Goal: Task Accomplishment & Management: Manage account settings

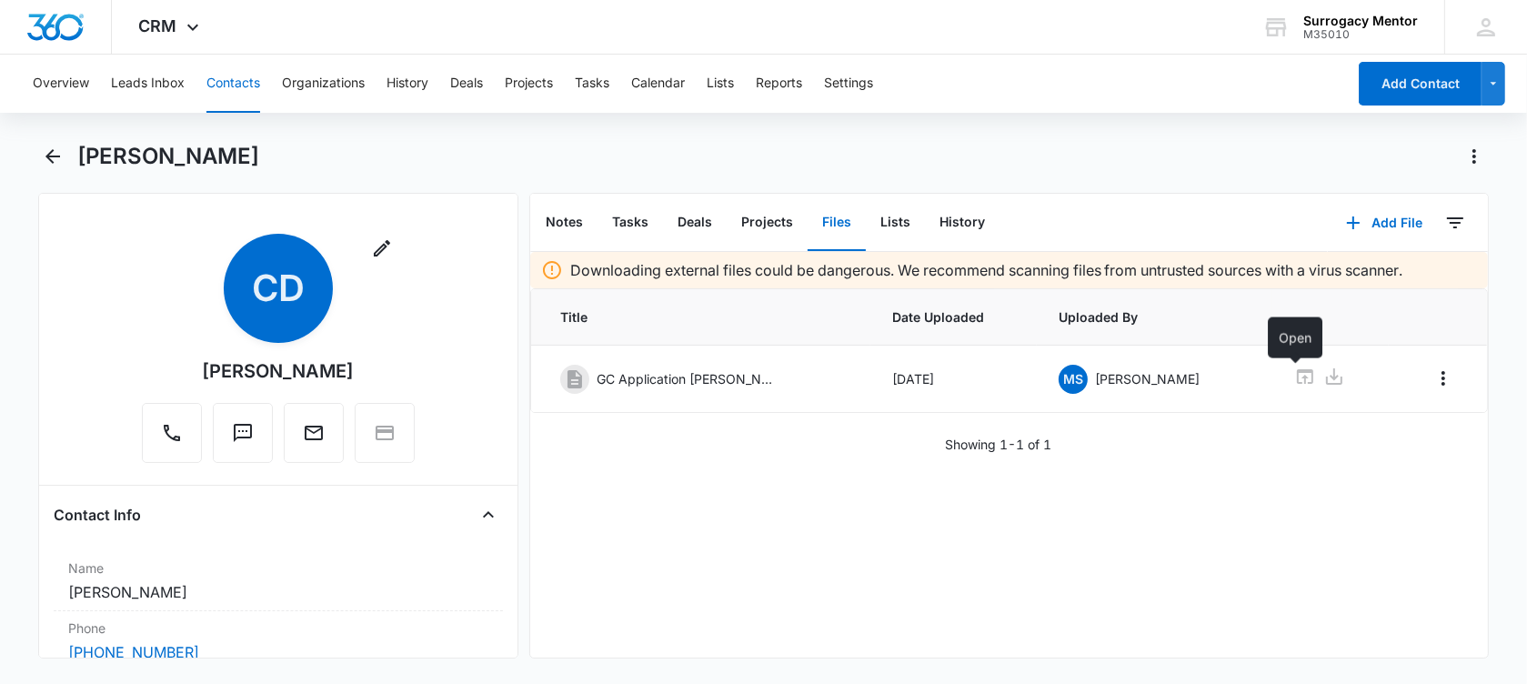
scroll to position [1478, 0]
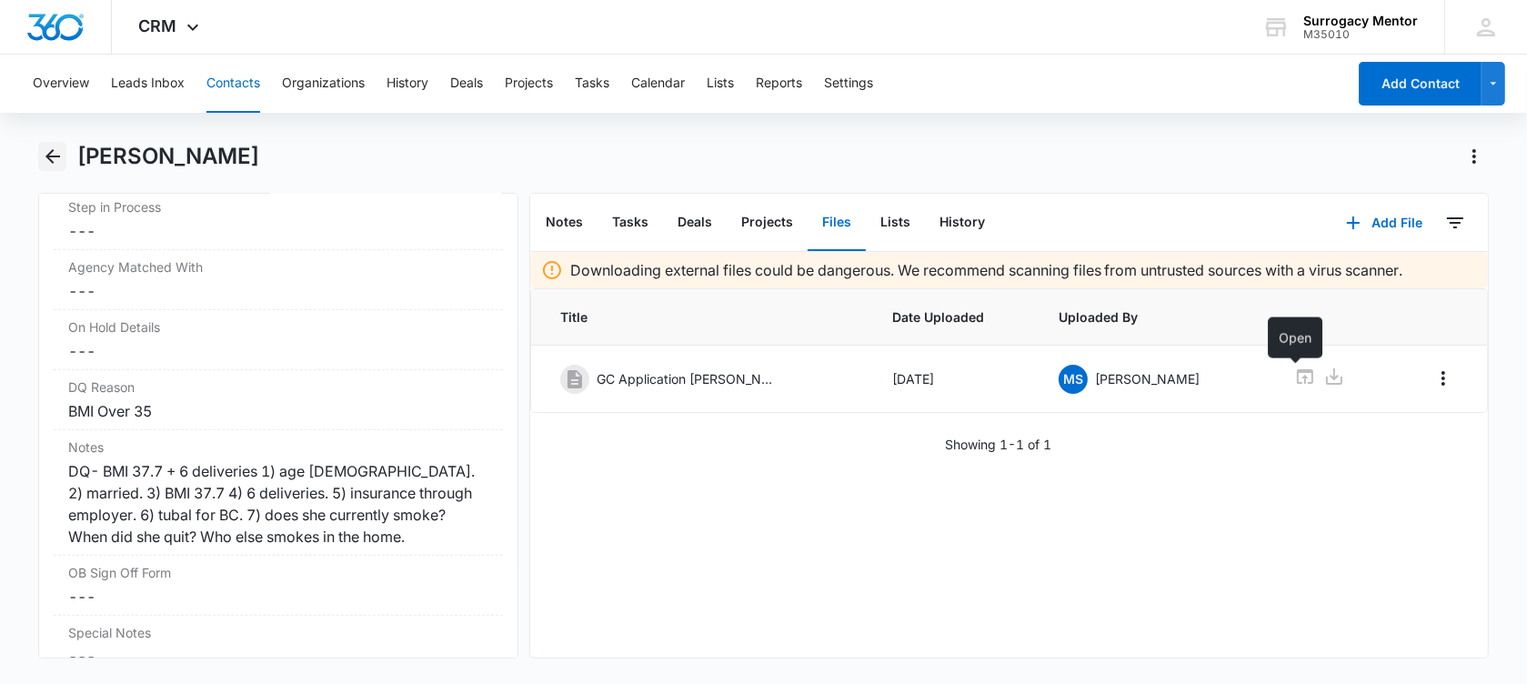
click at [49, 152] on icon "Back" at bounding box center [52, 156] width 15 height 15
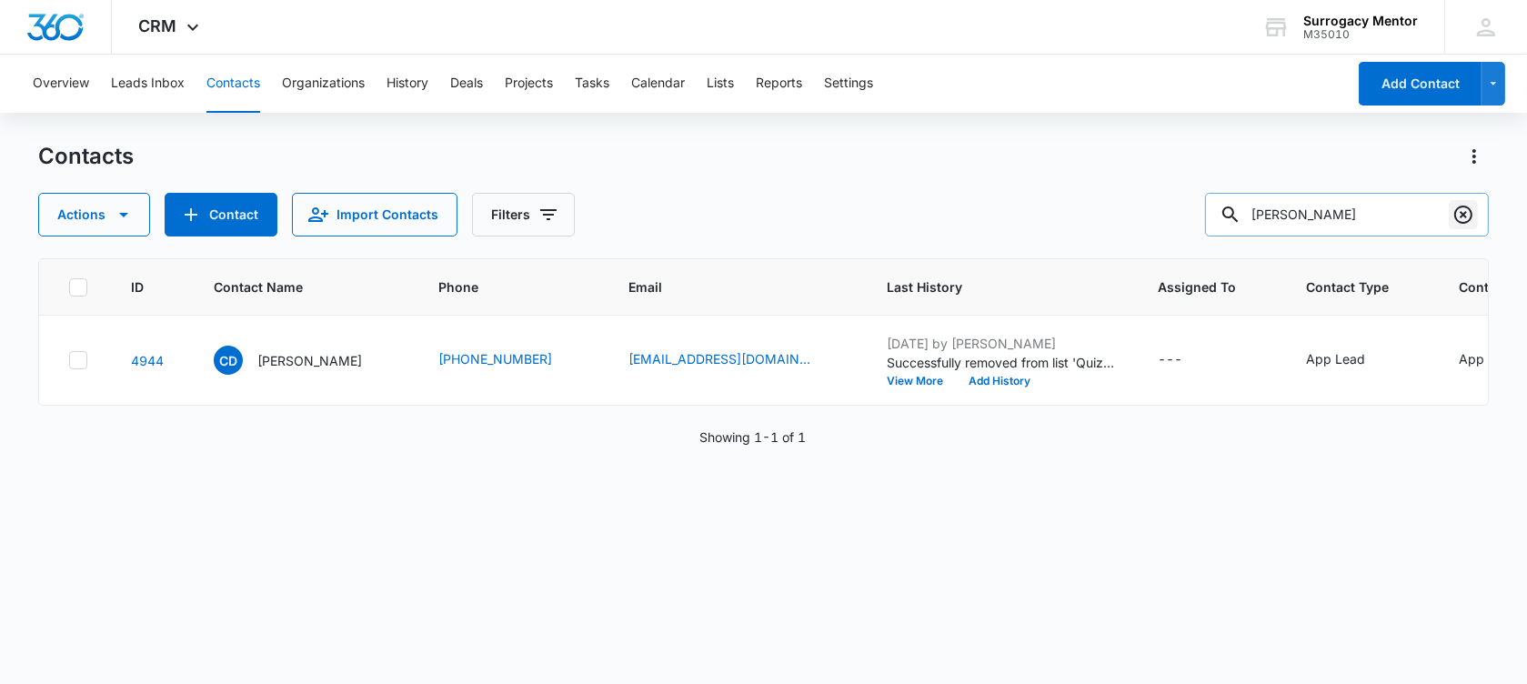
click at [1465, 212] on icon "Clear" at bounding box center [1463, 215] width 18 height 18
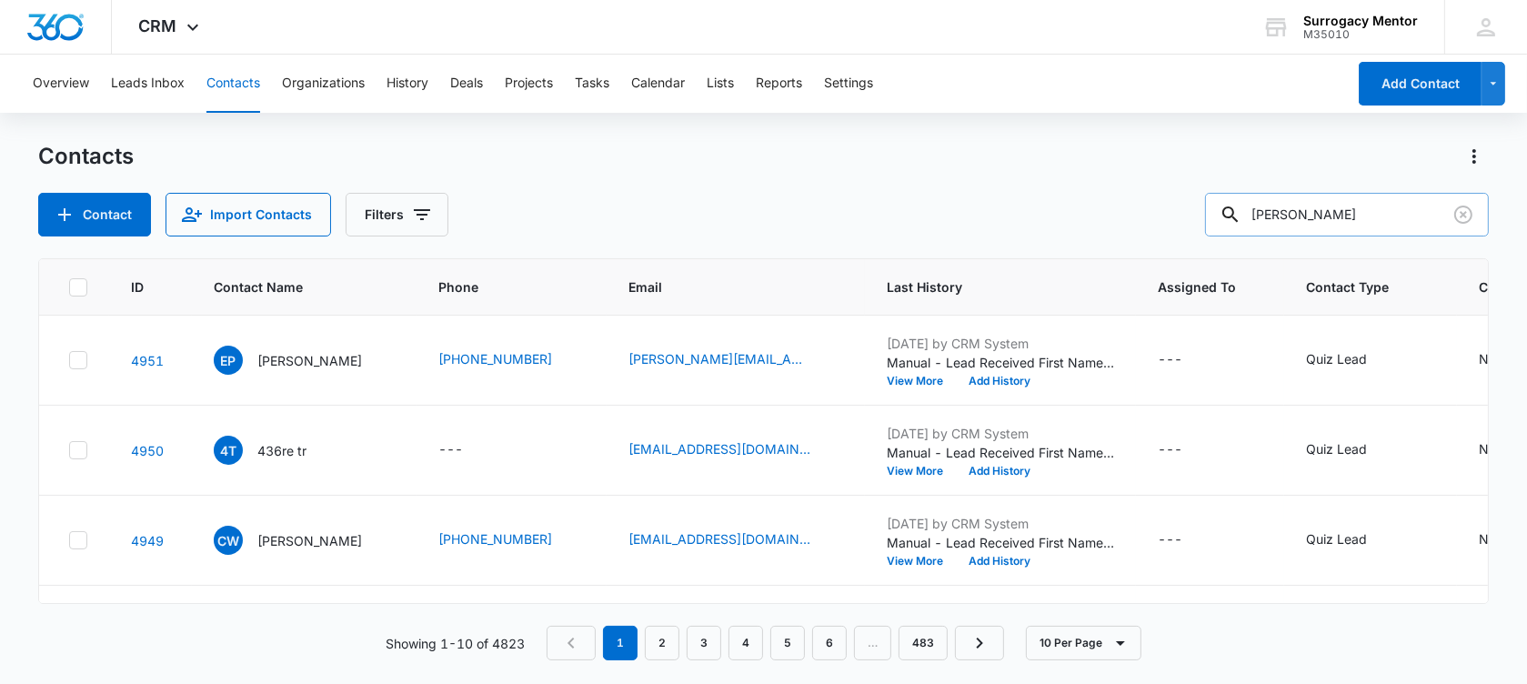
type input "[PERSON_NAME]"
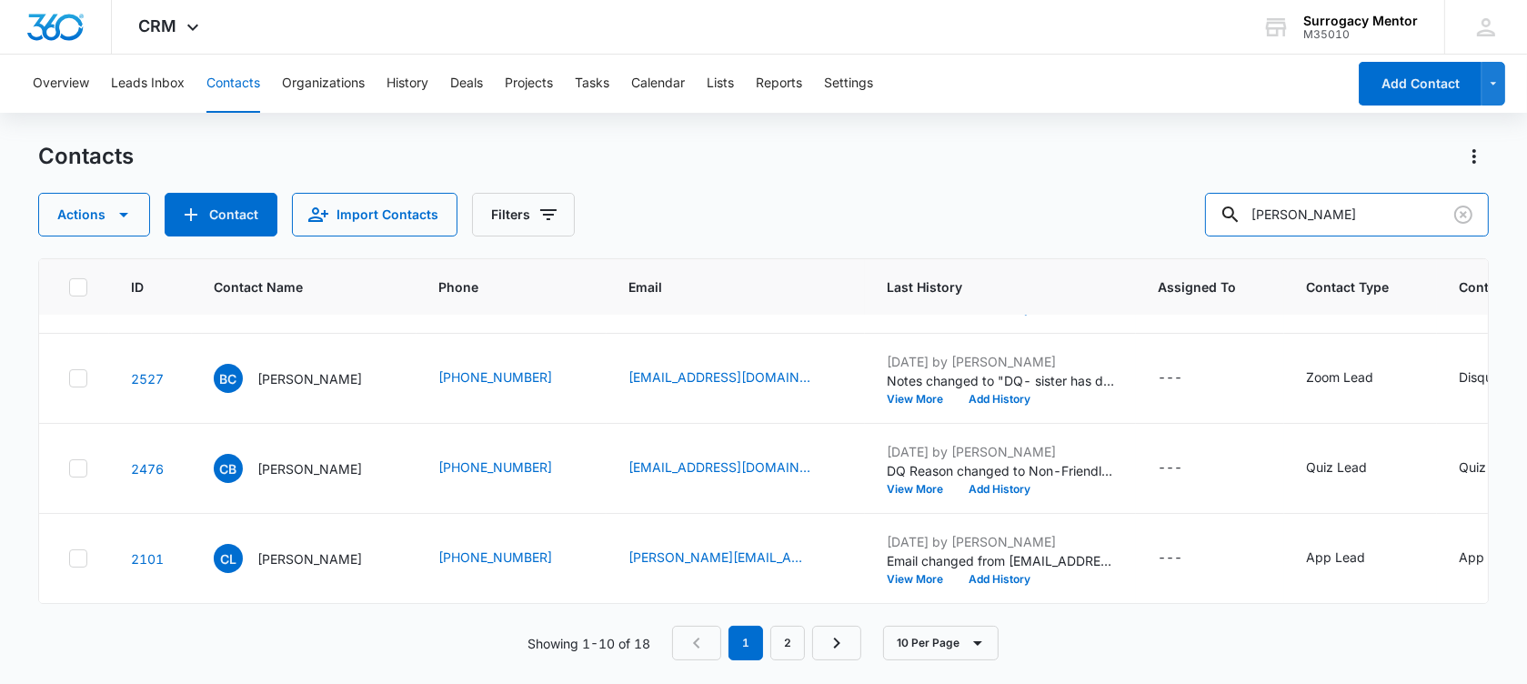
scroll to position [993, 0]
click at [1472, 209] on icon "Clear" at bounding box center [1463, 215] width 22 height 22
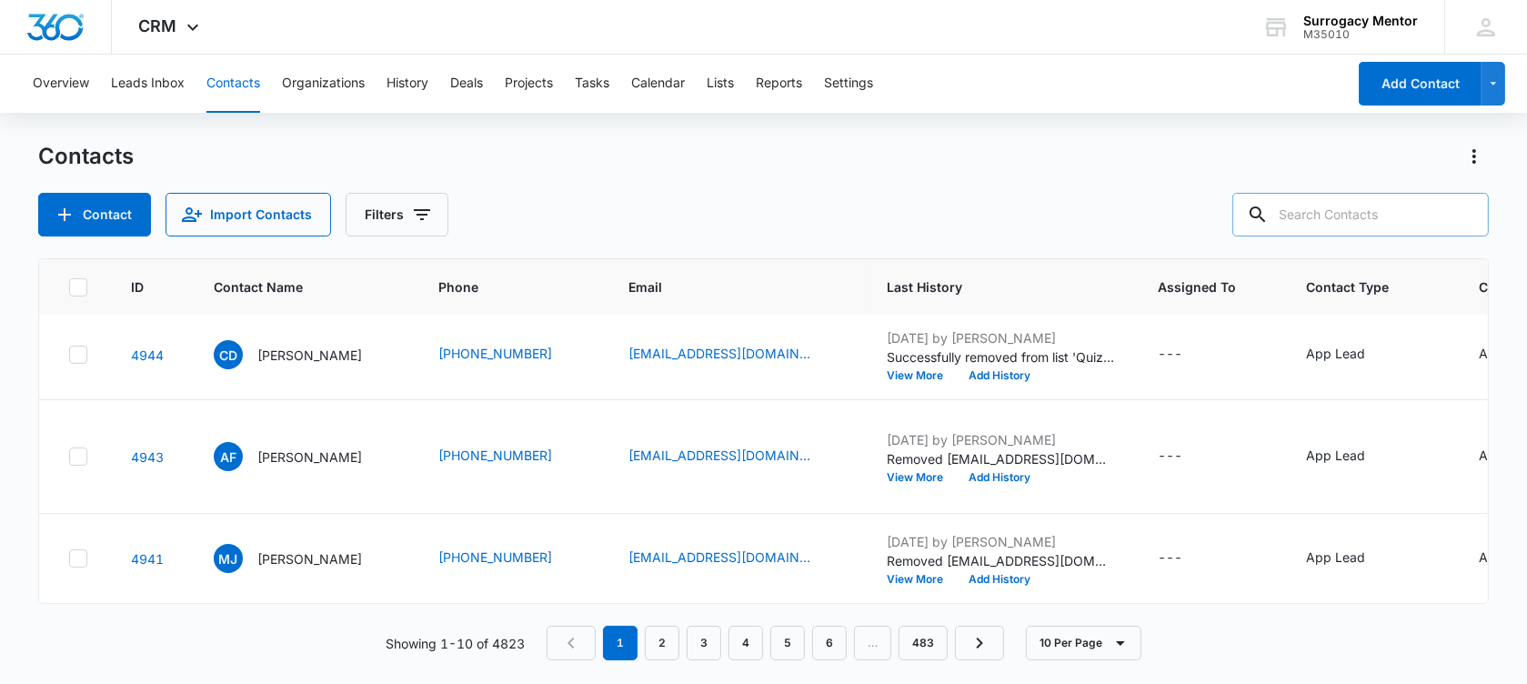
scroll to position [832, 0]
type input "[PERSON_NAME]"
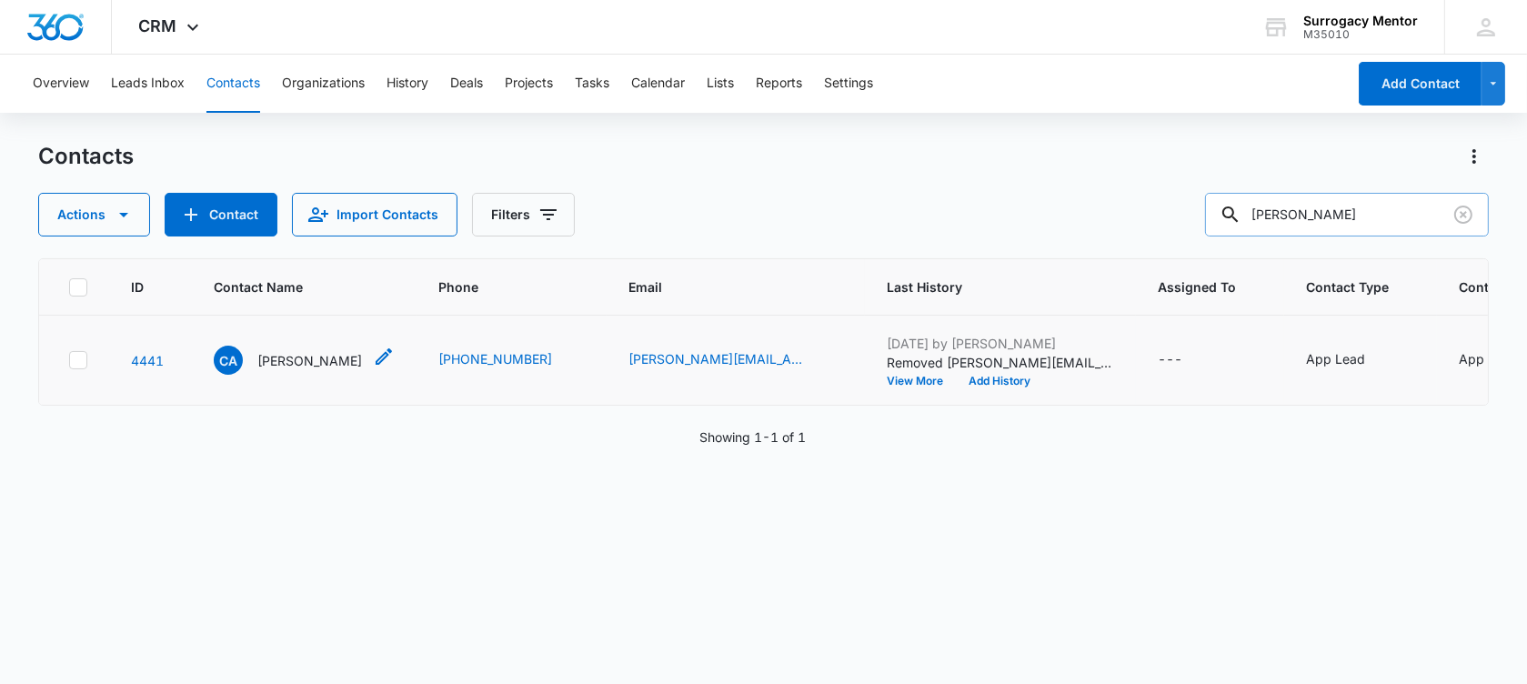
click at [271, 370] on p "[PERSON_NAME]" at bounding box center [309, 360] width 105 height 19
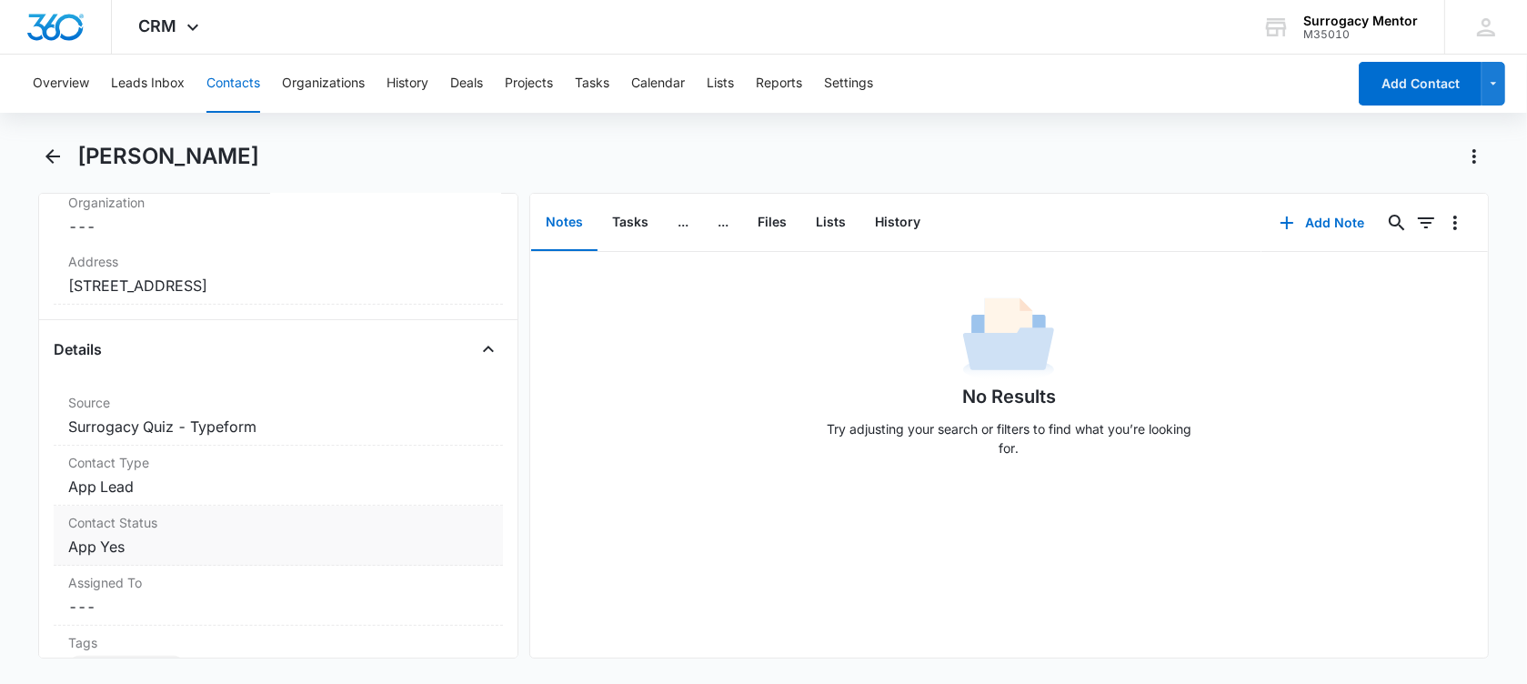
scroll to position [568, 0]
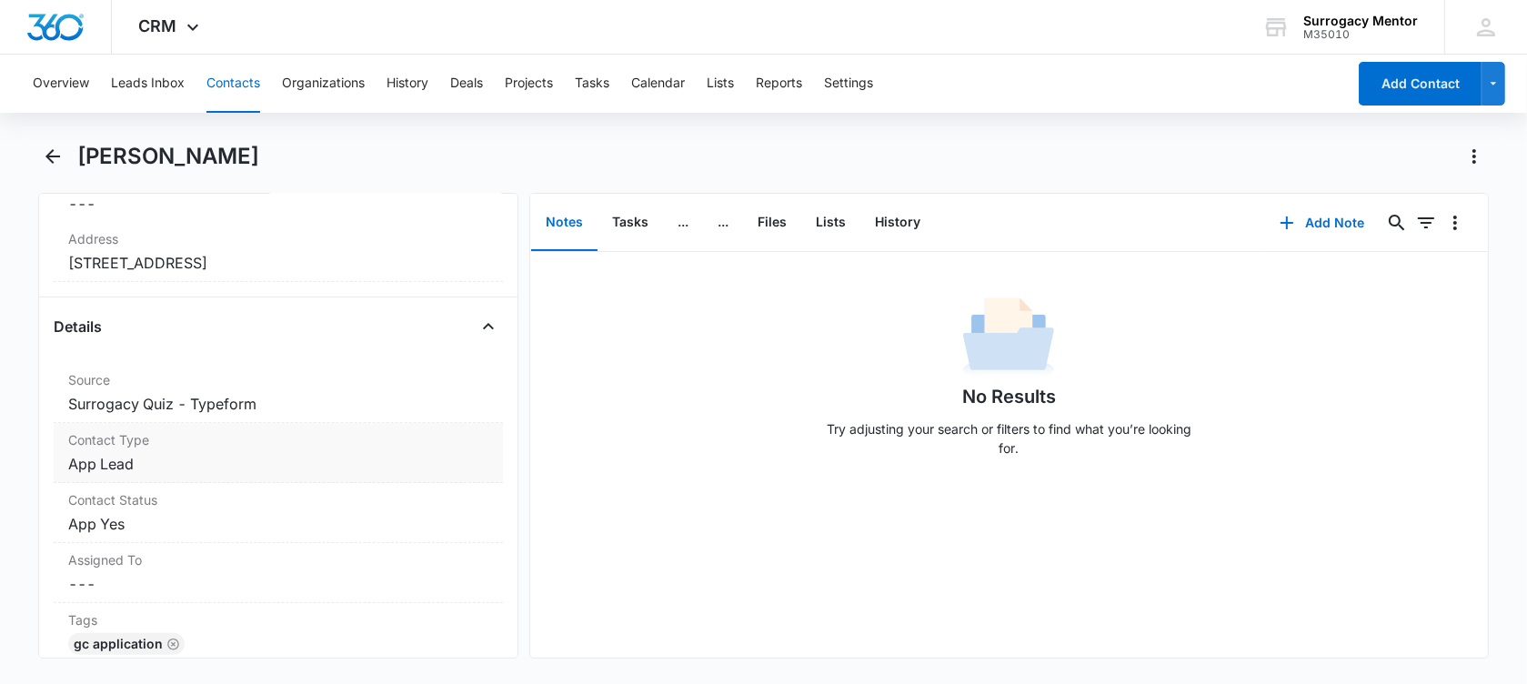
click at [209, 458] on dd "Cancel Save Changes App Lead" at bounding box center [278, 464] width 420 height 22
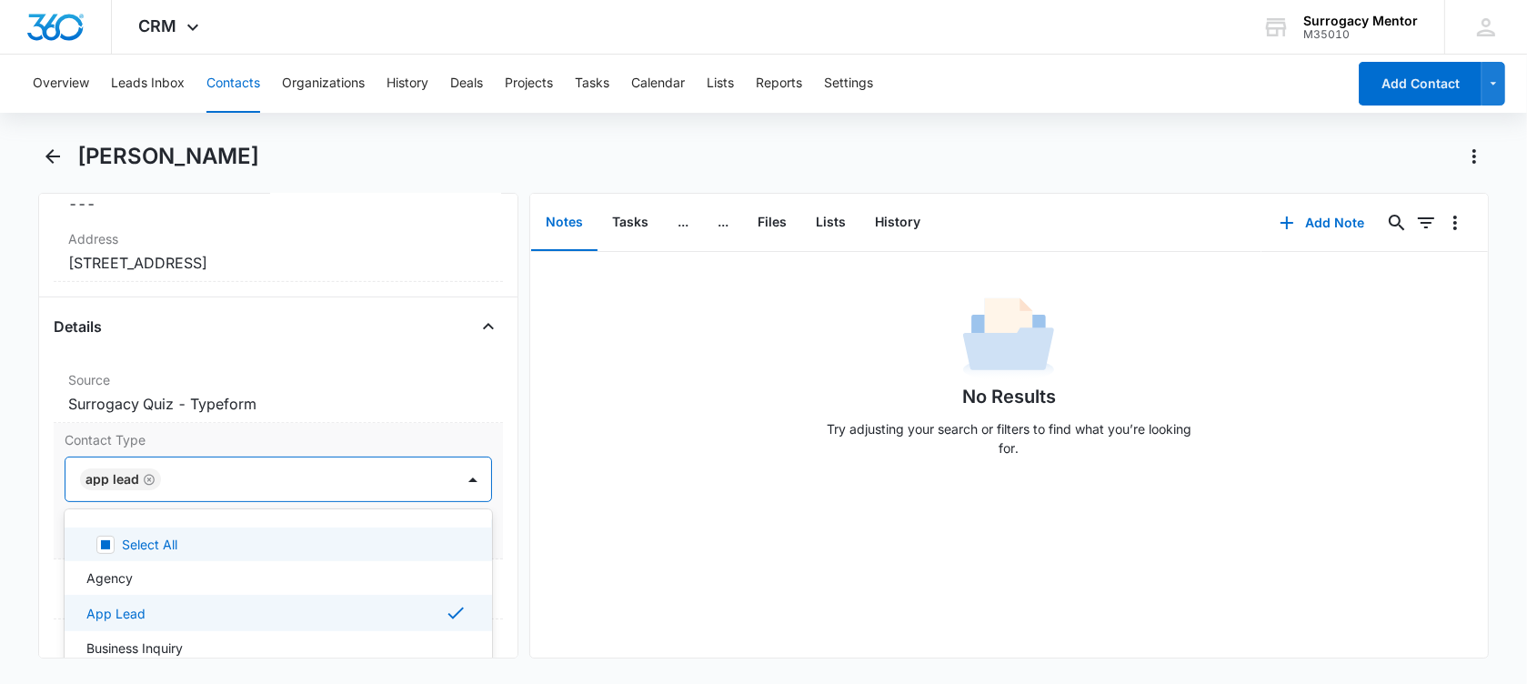
click at [156, 474] on div "App Lead" at bounding box center [120, 479] width 81 height 22
click at [150, 476] on icon "Remove App Lead" at bounding box center [149, 480] width 13 height 14
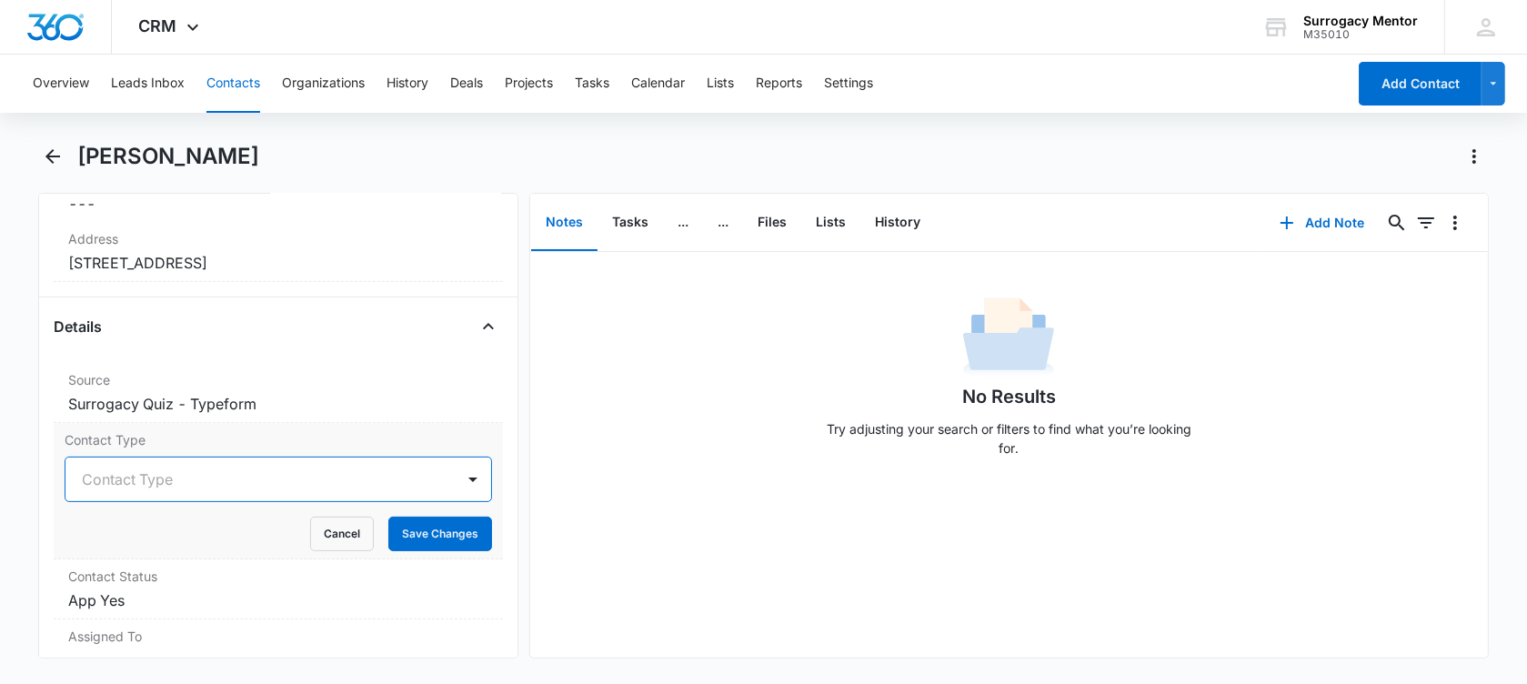
click at [150, 476] on div at bounding box center [256, 479] width 349 height 25
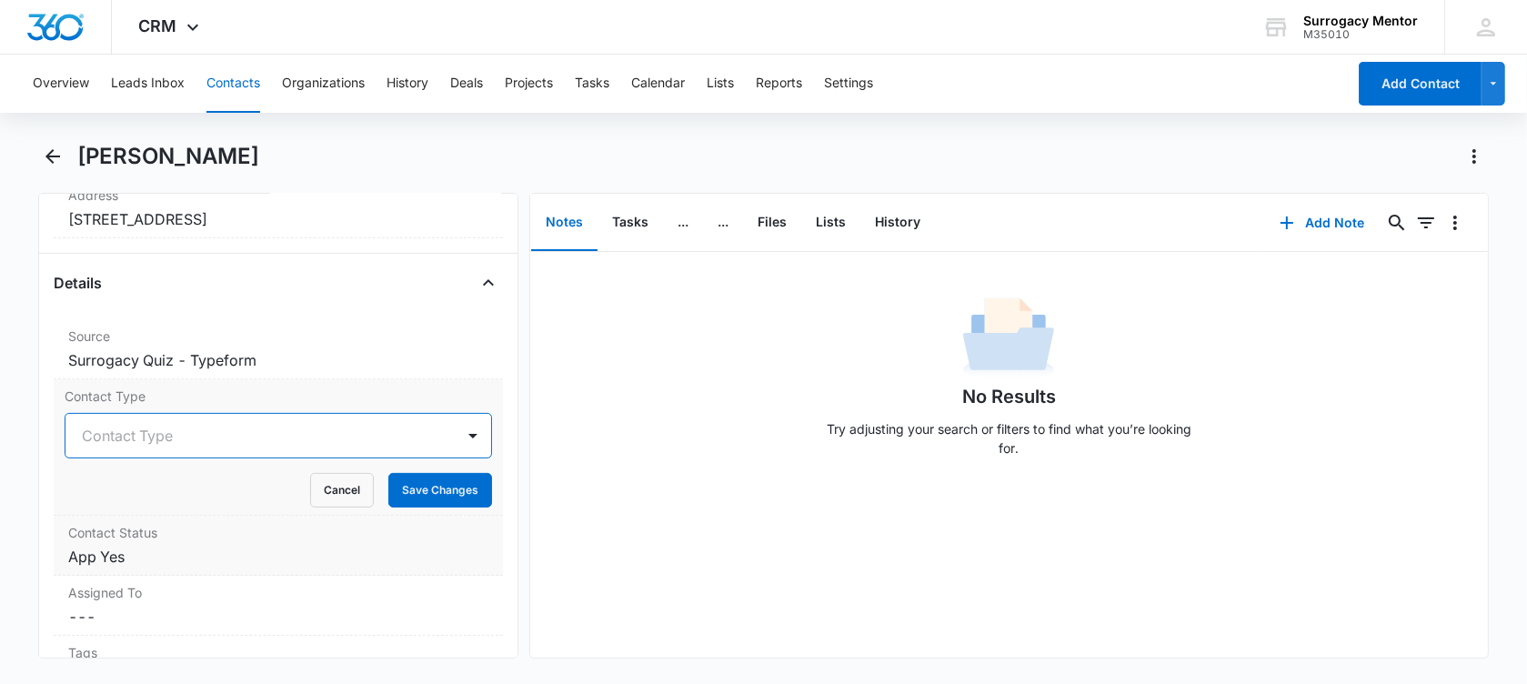
scroll to position [682, 0]
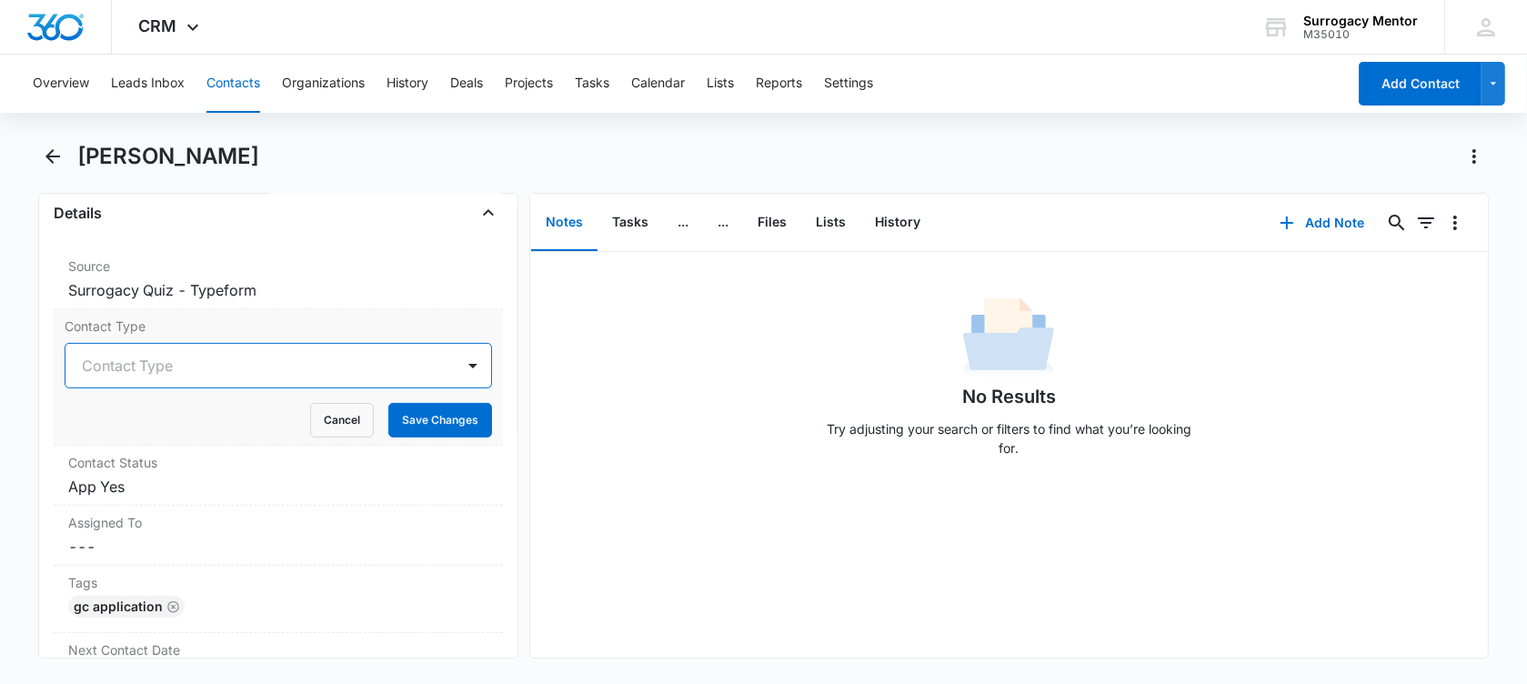
click at [274, 366] on div at bounding box center [256, 365] width 349 height 25
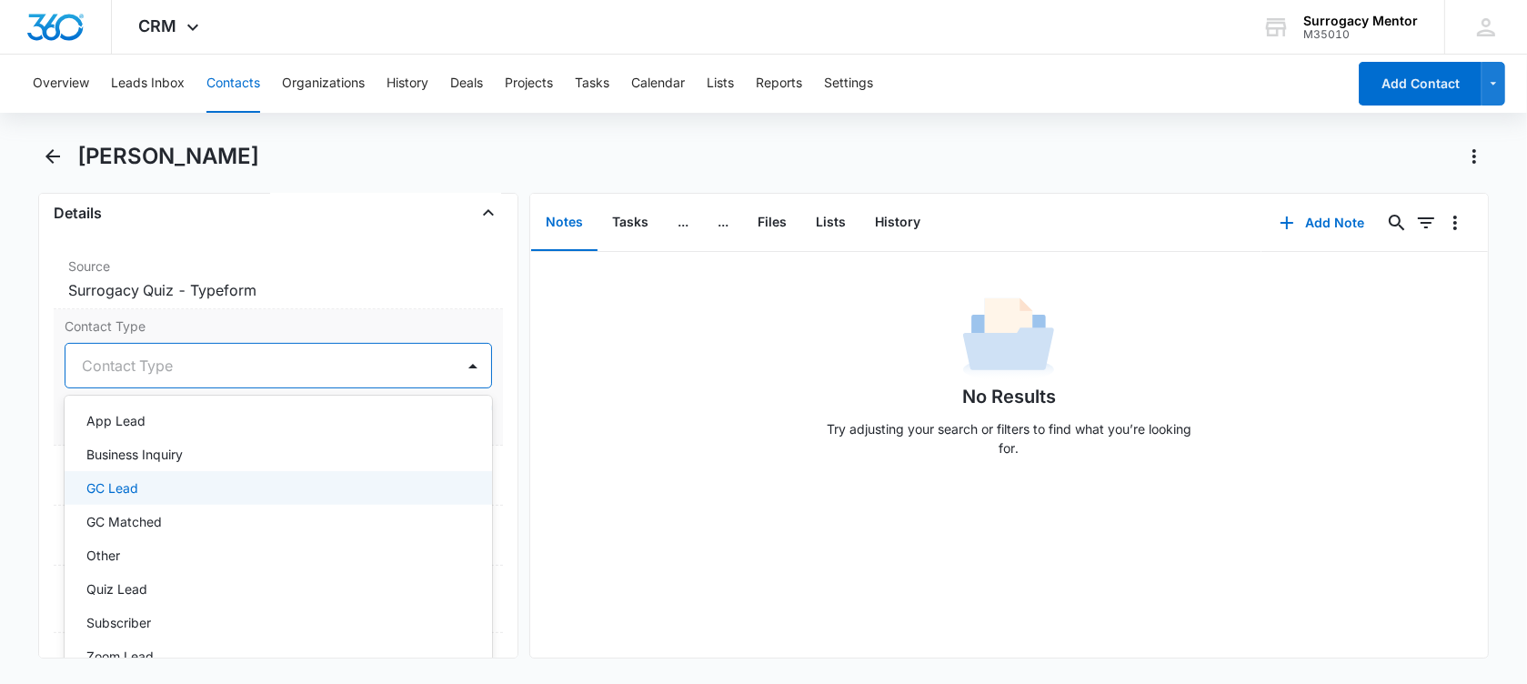
scroll to position [114, 0]
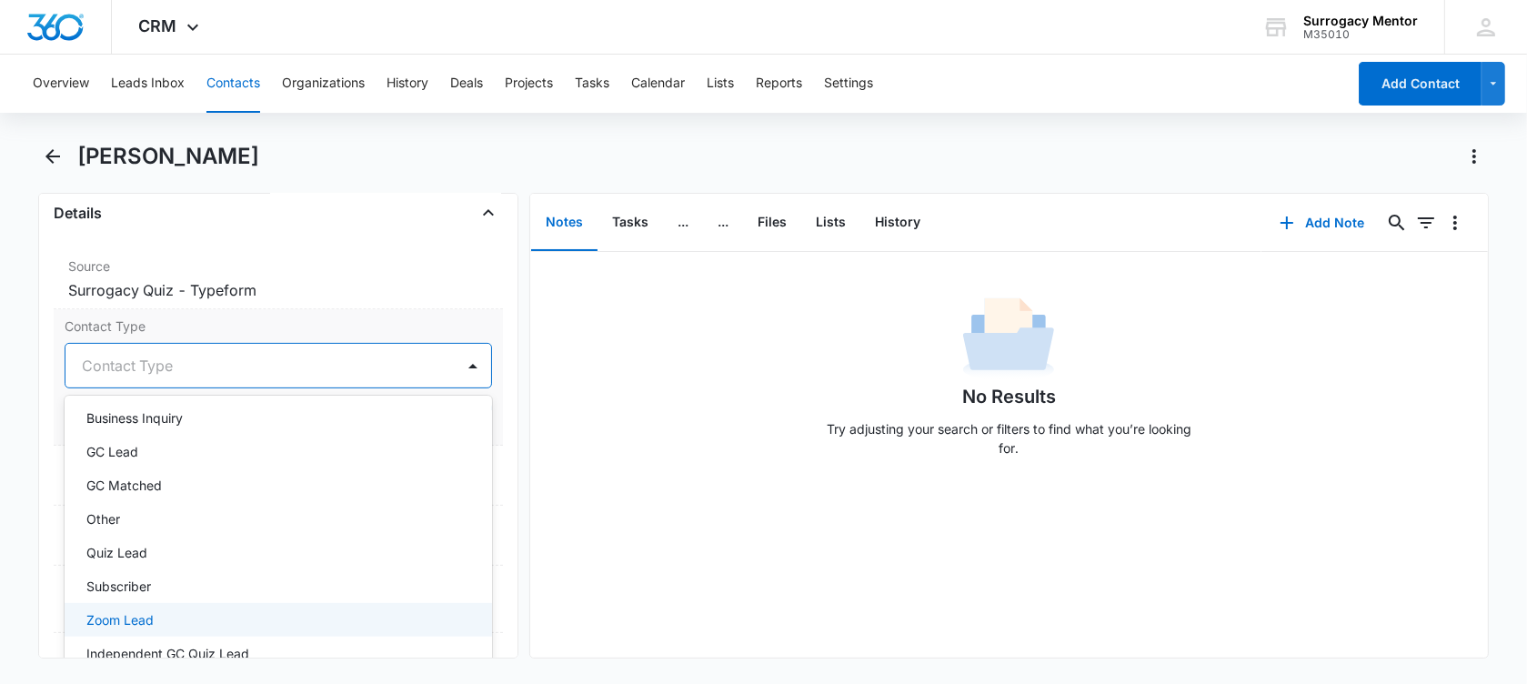
click at [202, 618] on div "Zoom Lead" at bounding box center [276, 619] width 380 height 19
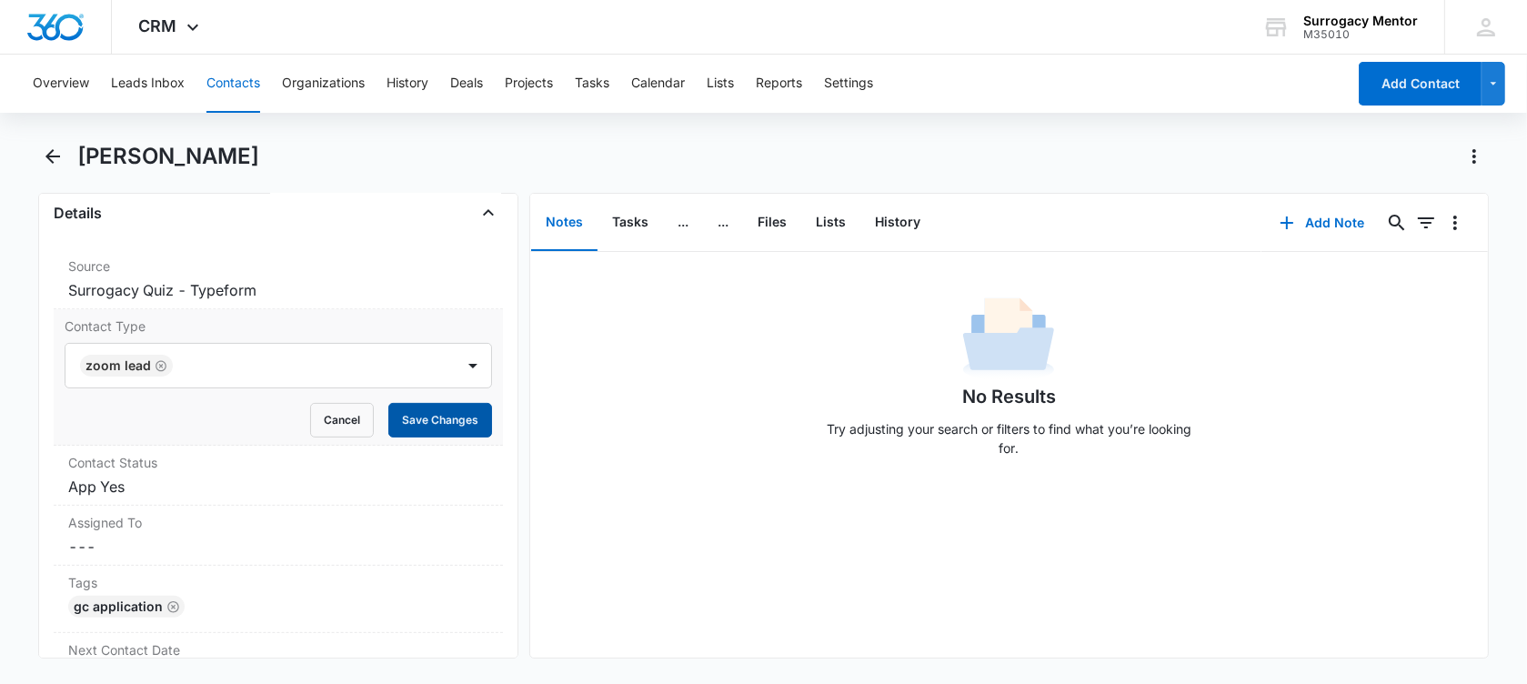
click at [397, 426] on button "Save Changes" at bounding box center [440, 420] width 104 height 35
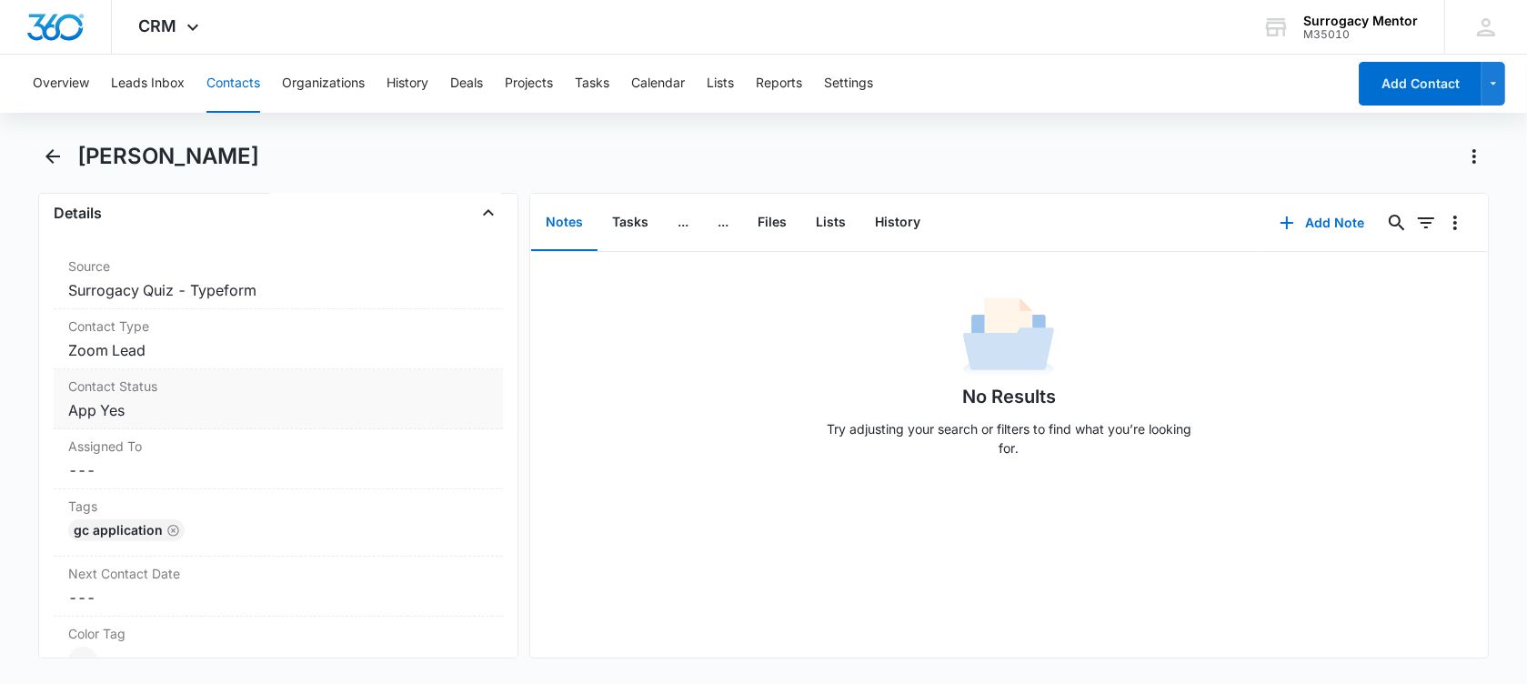
click at [221, 414] on dd "Cancel Save Changes App Yes" at bounding box center [278, 410] width 420 height 22
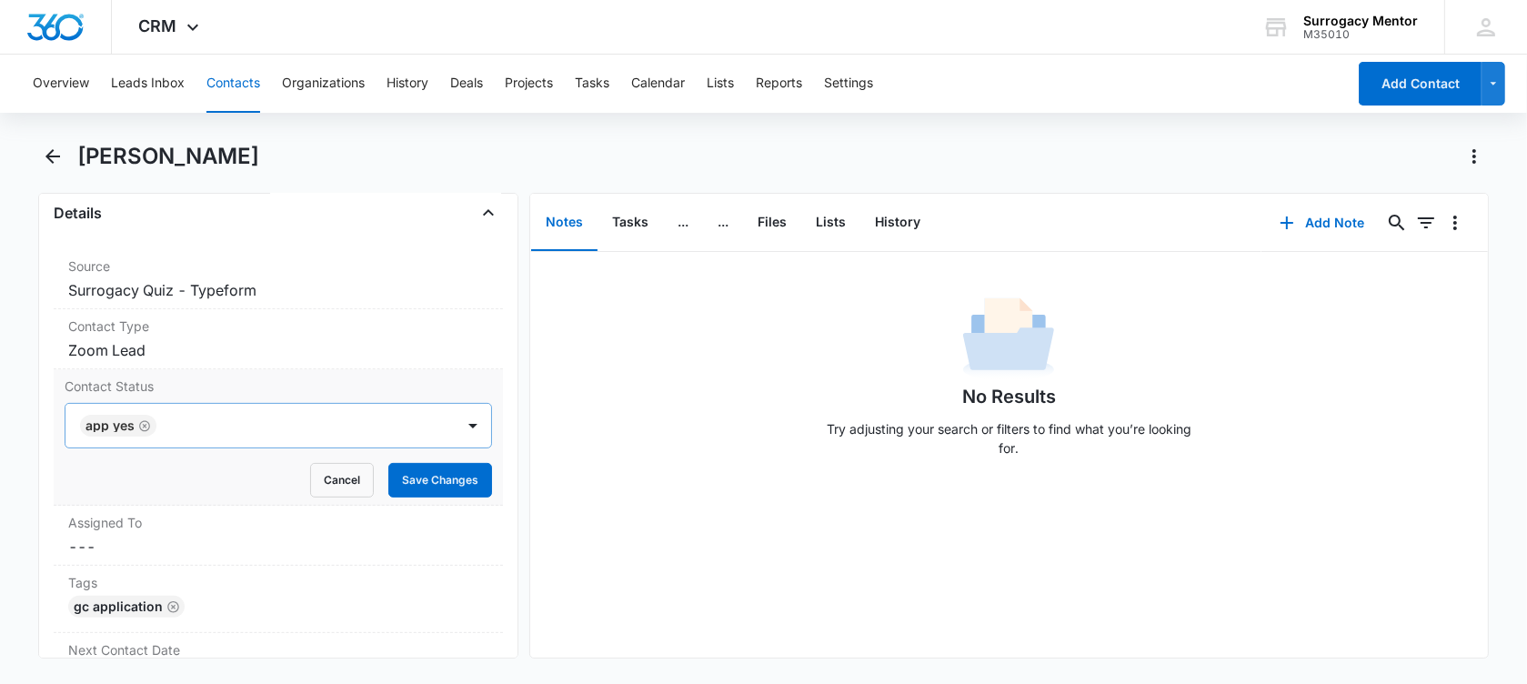
click at [146, 425] on icon "Remove App Yes" at bounding box center [144, 426] width 13 height 14
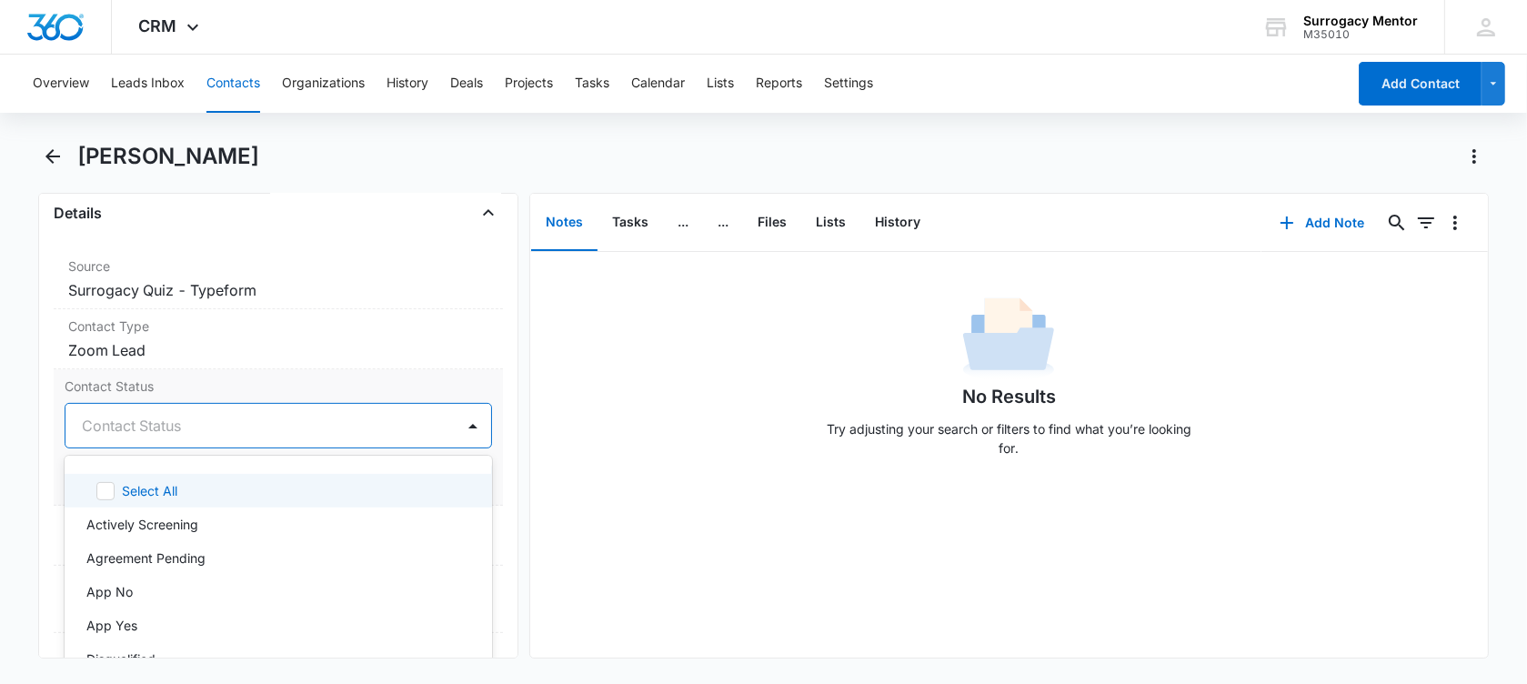
click at [146, 425] on div at bounding box center [256, 425] width 349 height 25
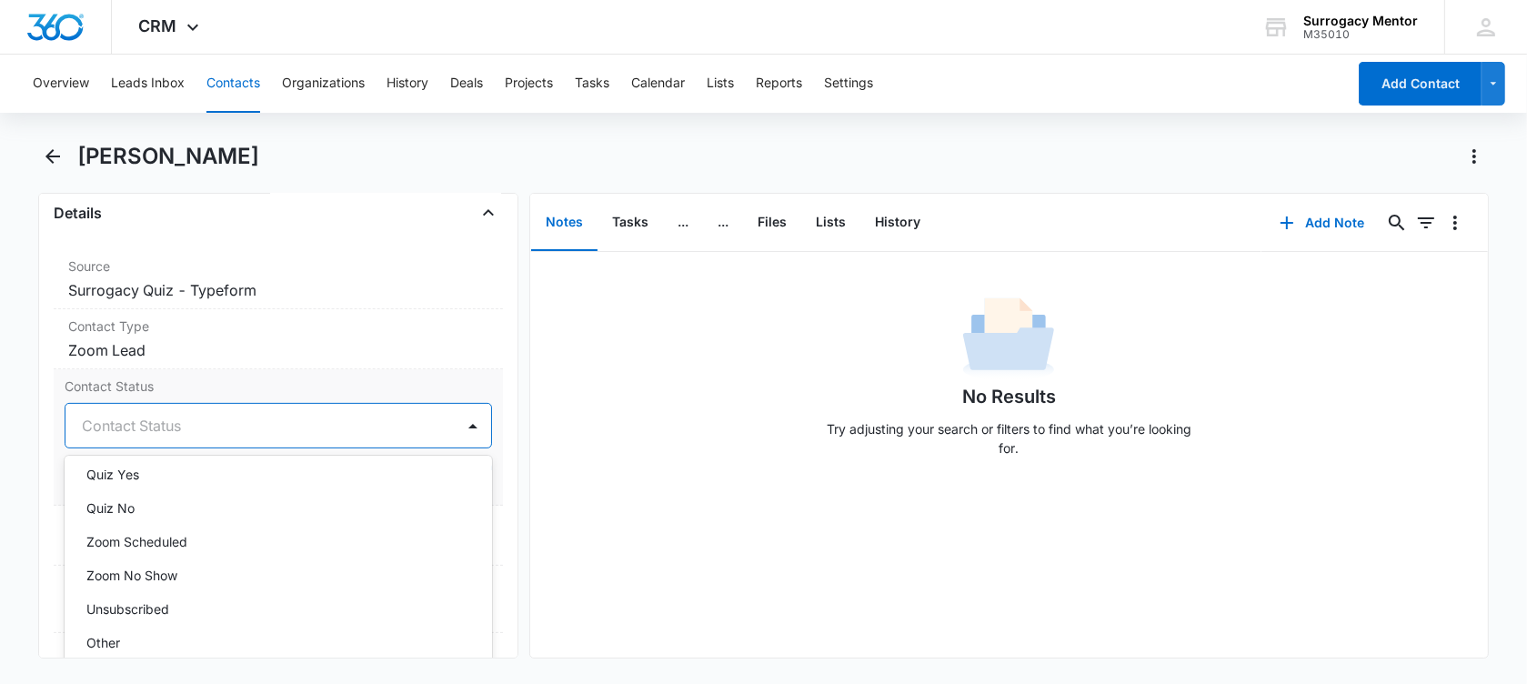
scroll to position [455, 0]
click at [216, 540] on div "Zoom Scheduled" at bounding box center [276, 540] width 380 height 19
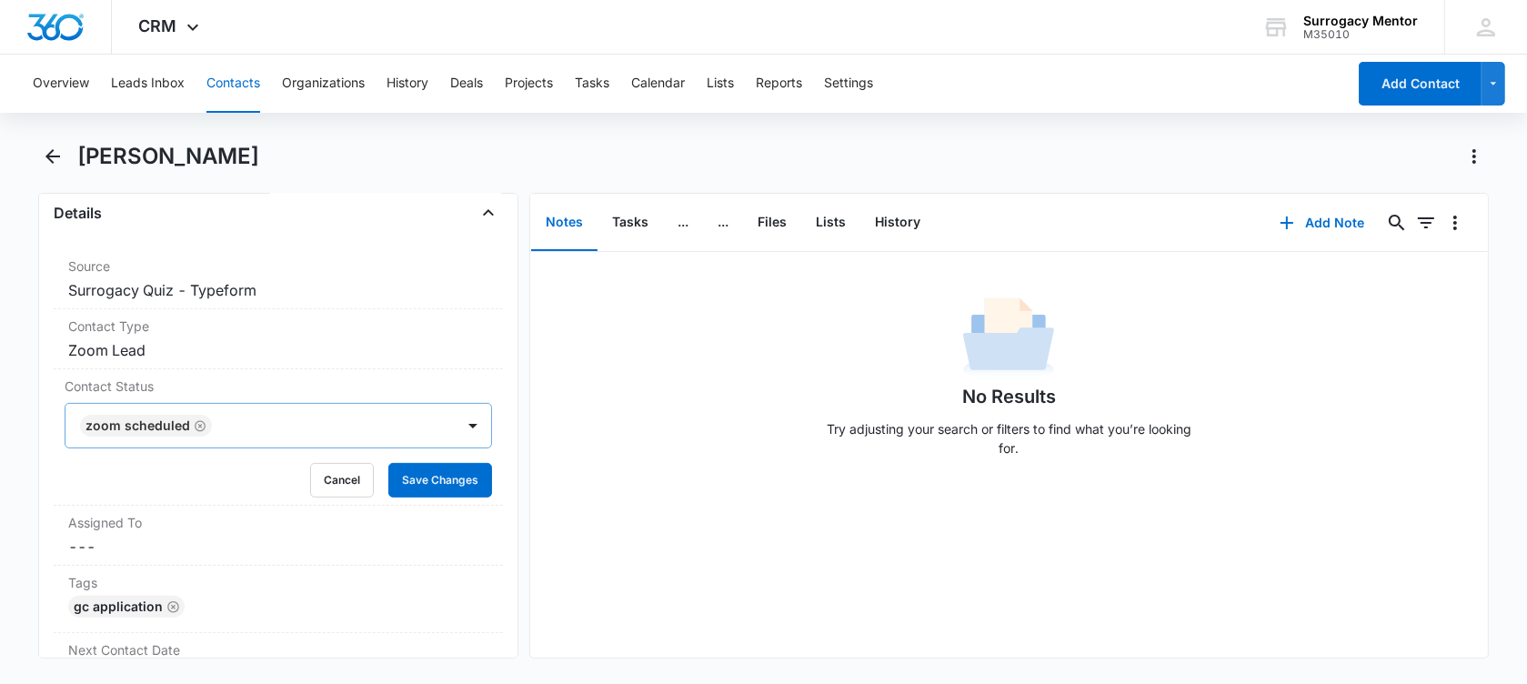
click at [40, 450] on div "Remove CA [PERSON_NAME] Contact Info Name Cancel Save Changes [PERSON_NAME] Pho…" at bounding box center [278, 426] width 480 height 466
click at [442, 486] on button "Save Changes" at bounding box center [440, 480] width 104 height 35
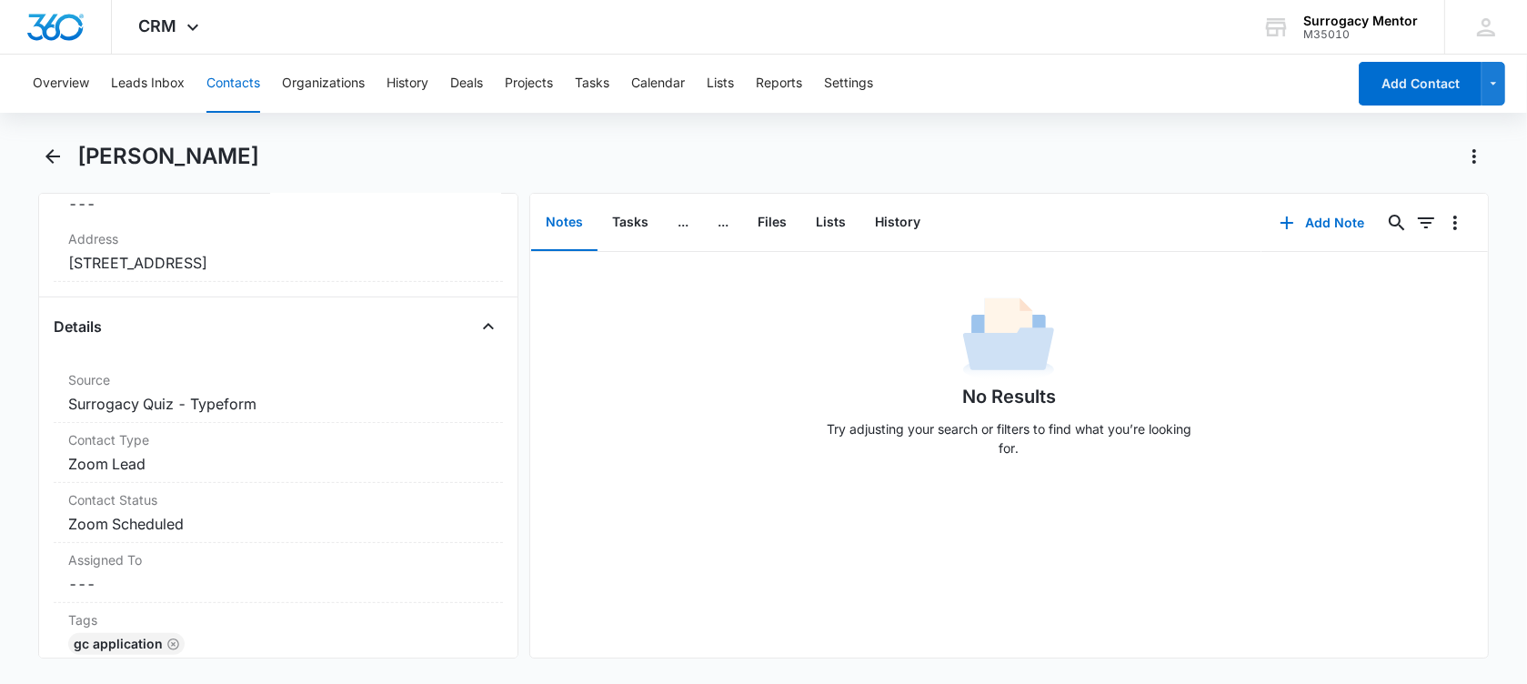
scroll to position [227, 0]
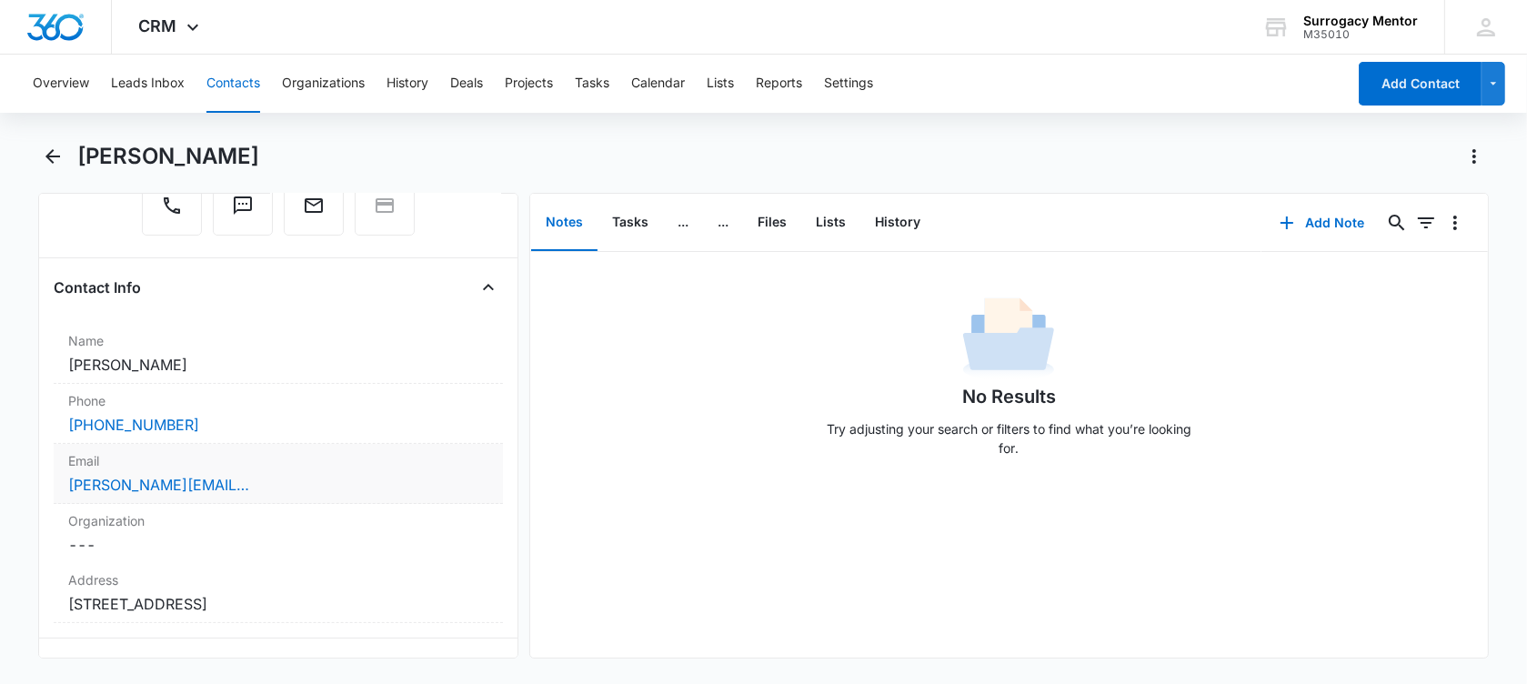
click at [314, 470] on div "Email Cancel Save Changes [PERSON_NAME][EMAIL_ADDRESS][DOMAIN_NAME]" at bounding box center [278, 474] width 449 height 60
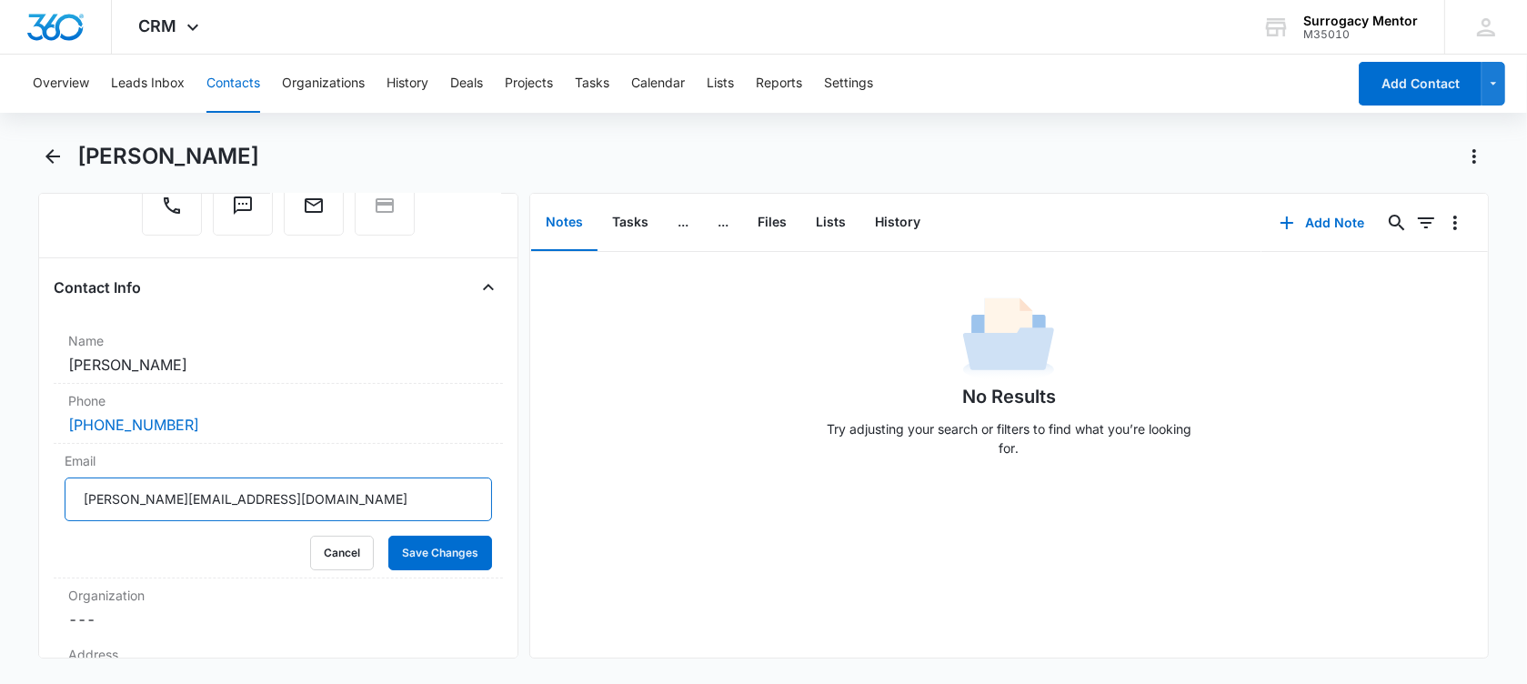
drag, startPoint x: 270, startPoint y: 502, endPoint x: -35, endPoint y: 490, distance: 304.9
click at [0, 490] on html "CRM Apps Reputation Websites Forms CRM Email Social Shop Payments POS Content A…" at bounding box center [763, 342] width 1527 height 684
click at [212, 407] on label "Phone" at bounding box center [278, 400] width 420 height 19
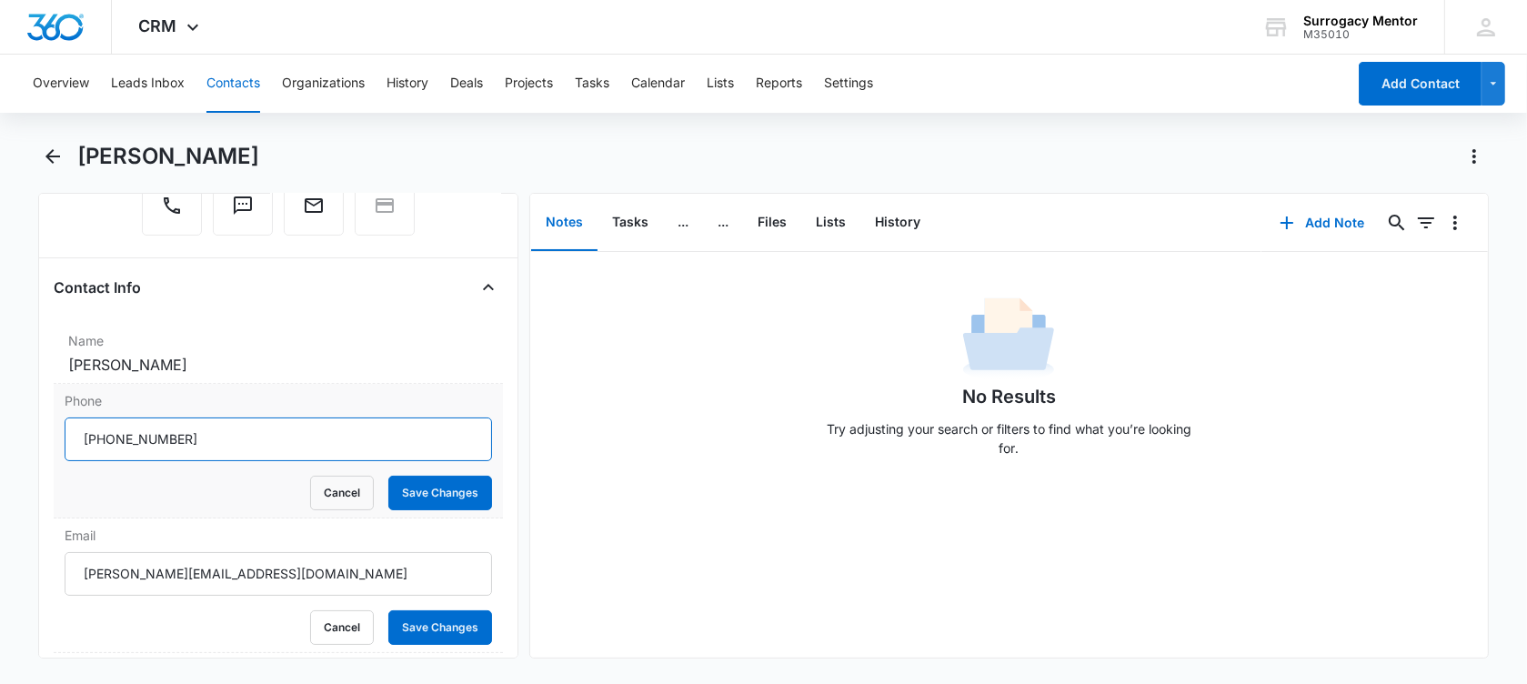
drag, startPoint x: 205, startPoint y: 439, endPoint x: 101, endPoint y: 447, distance: 104.0
click at [101, 447] on input "Phone" at bounding box center [278, 439] width 427 height 44
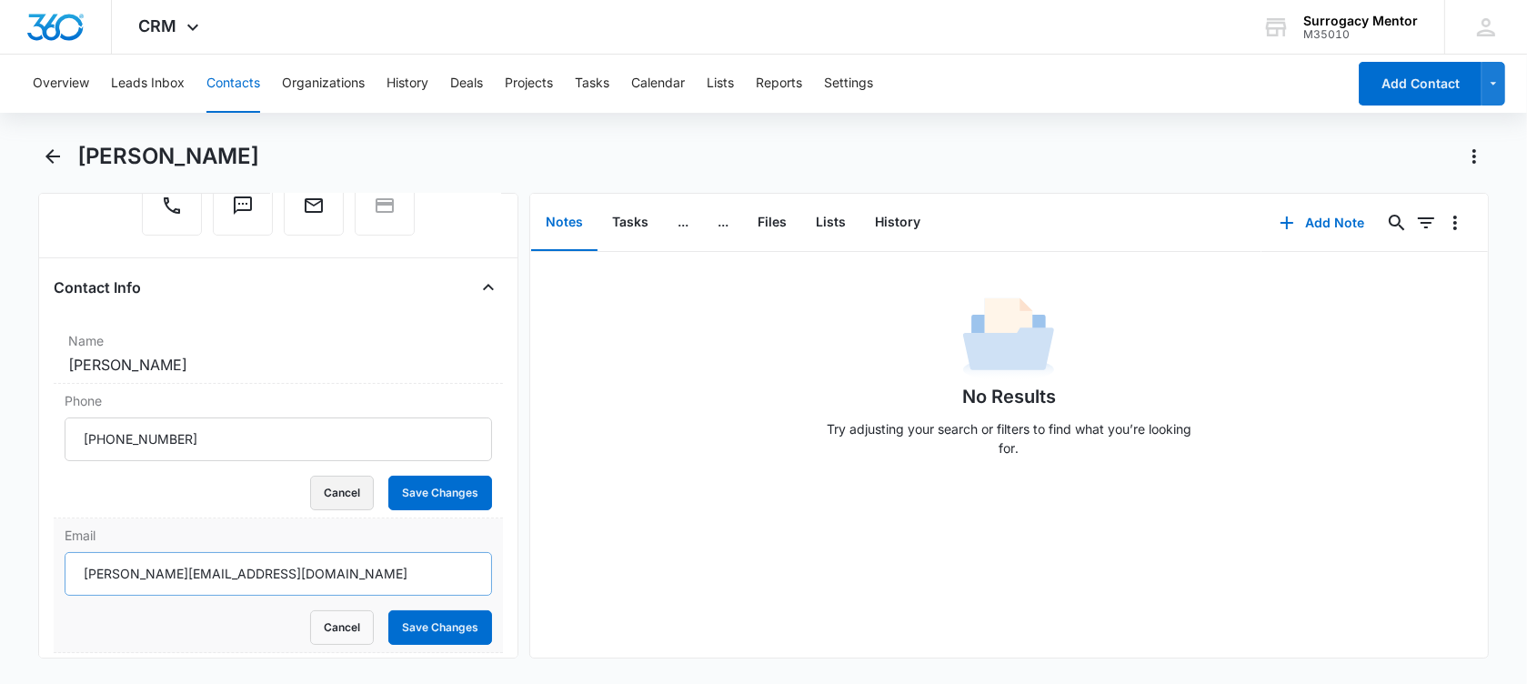
drag, startPoint x: 341, startPoint y: 502, endPoint x: 337, endPoint y: 512, distance: 11.0
click at [341, 502] on button "Cancel" at bounding box center [342, 493] width 64 height 35
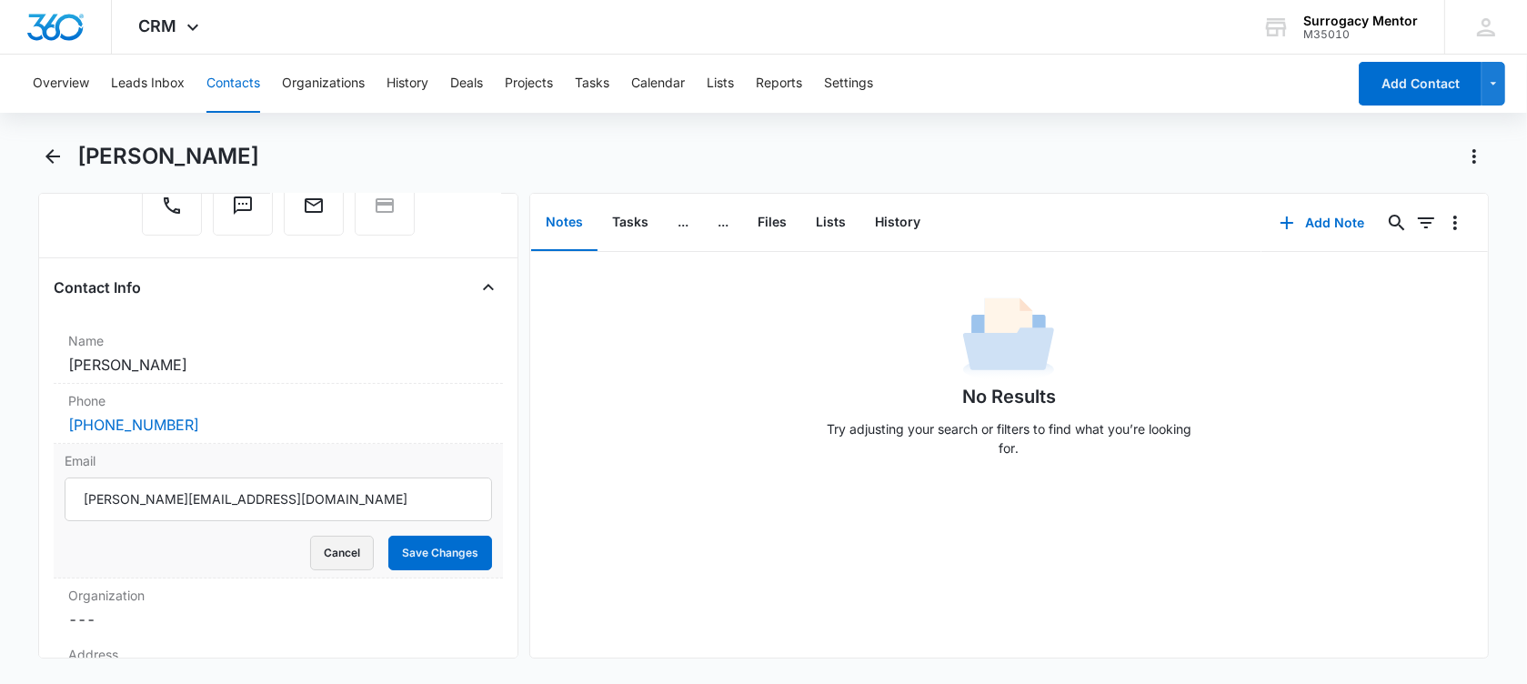
click at [310, 548] on button "Cancel" at bounding box center [342, 553] width 64 height 35
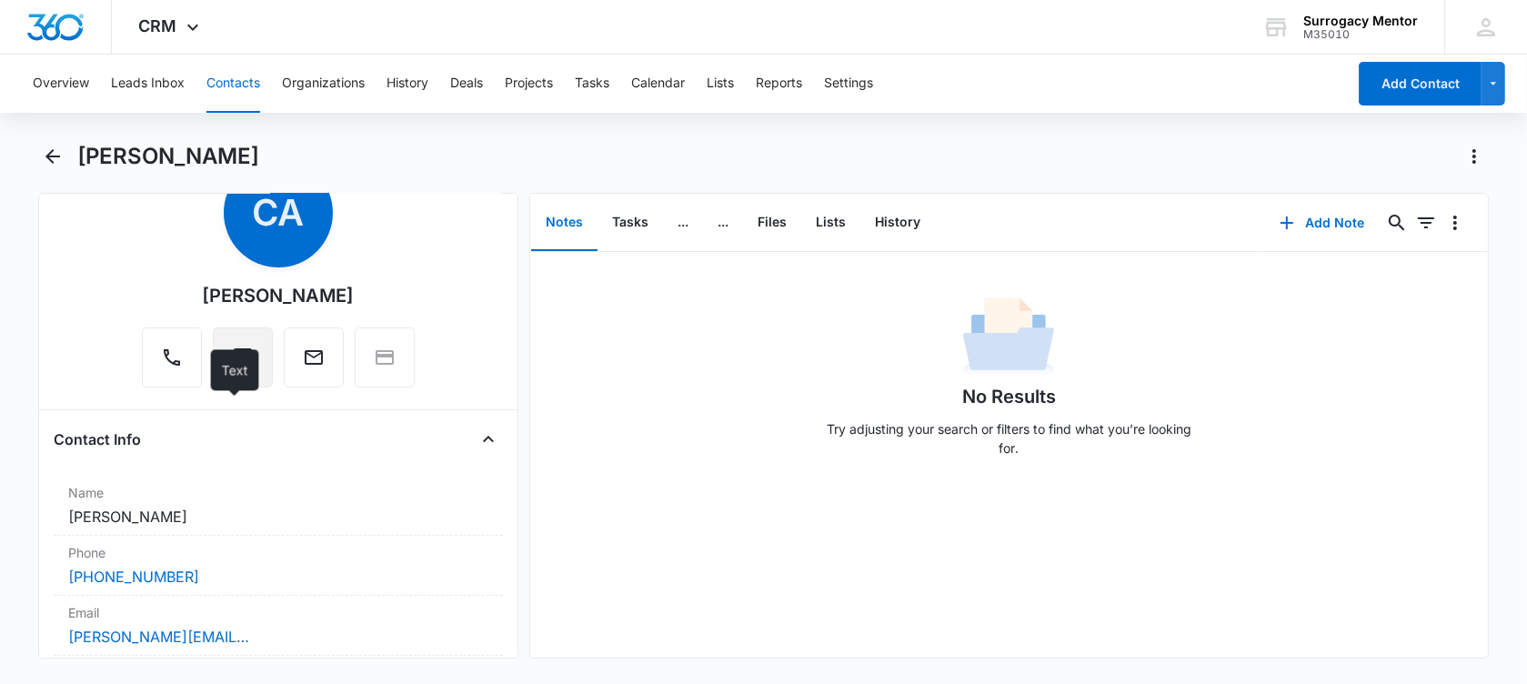
scroll to position [0, 0]
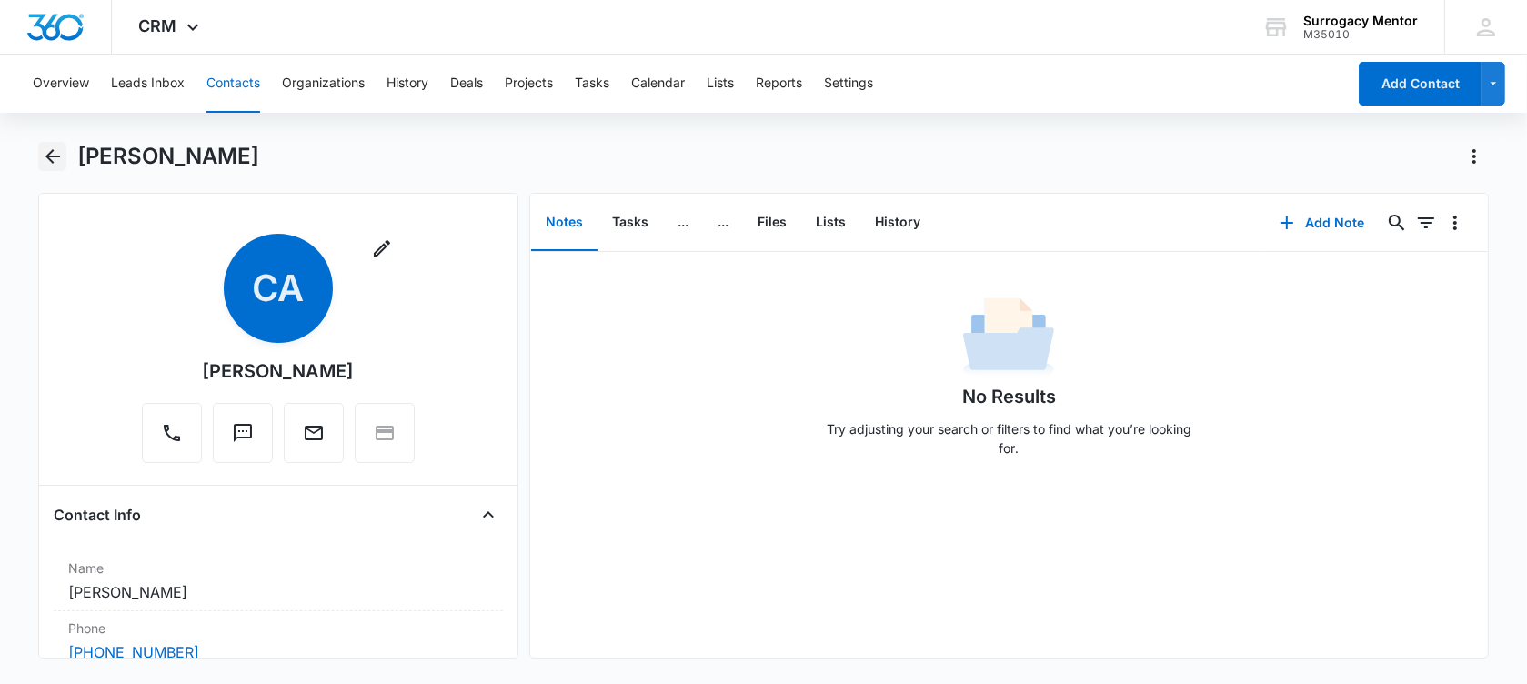
click at [55, 156] on icon "Back" at bounding box center [52, 156] width 15 height 15
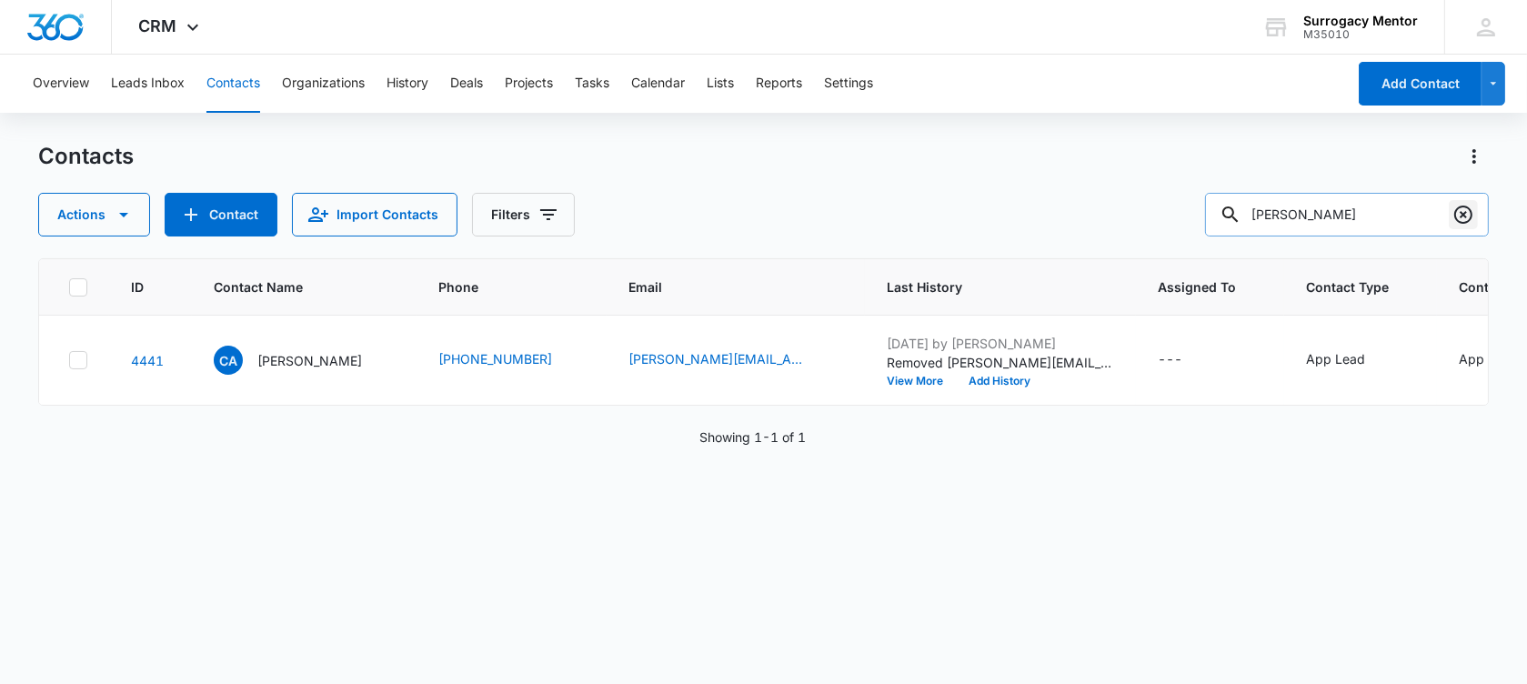
click at [1465, 217] on icon "Clear" at bounding box center [1463, 215] width 22 height 22
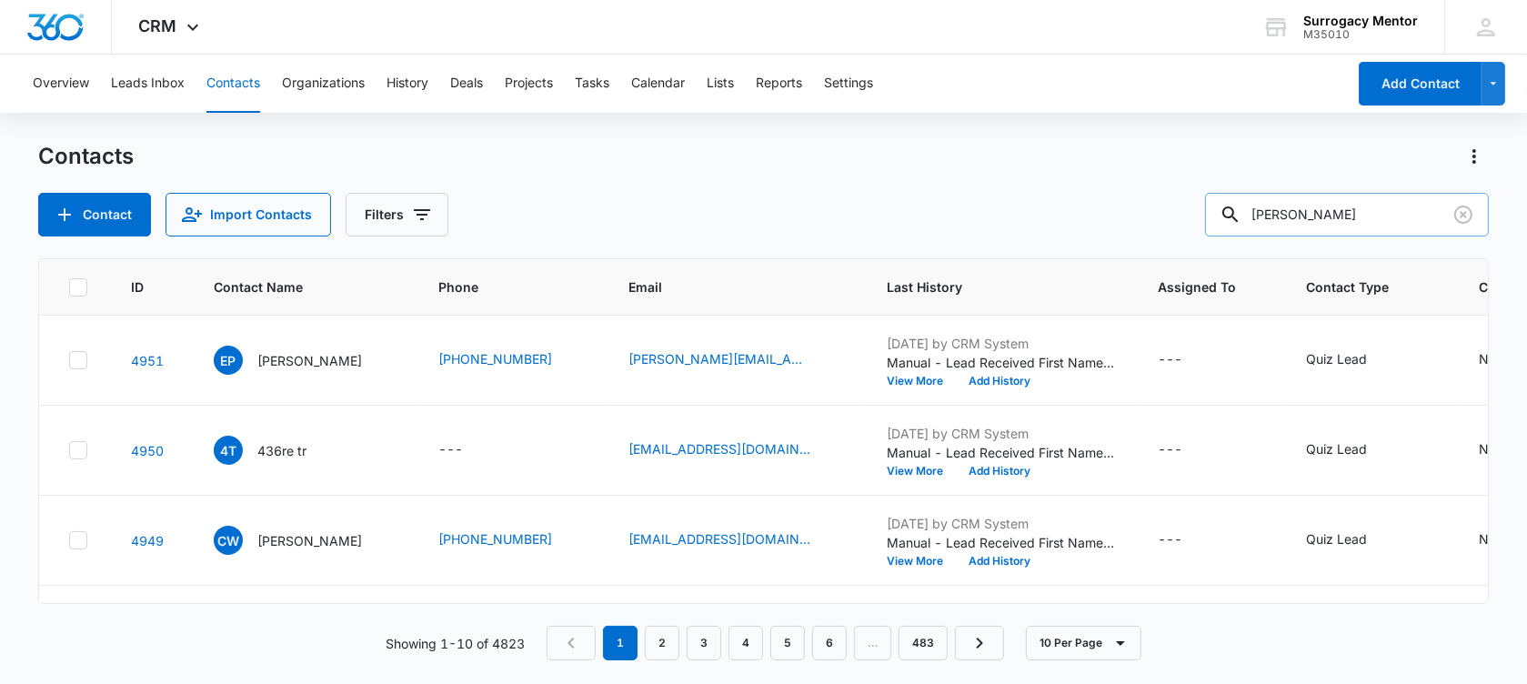
type input "[PERSON_NAME]"
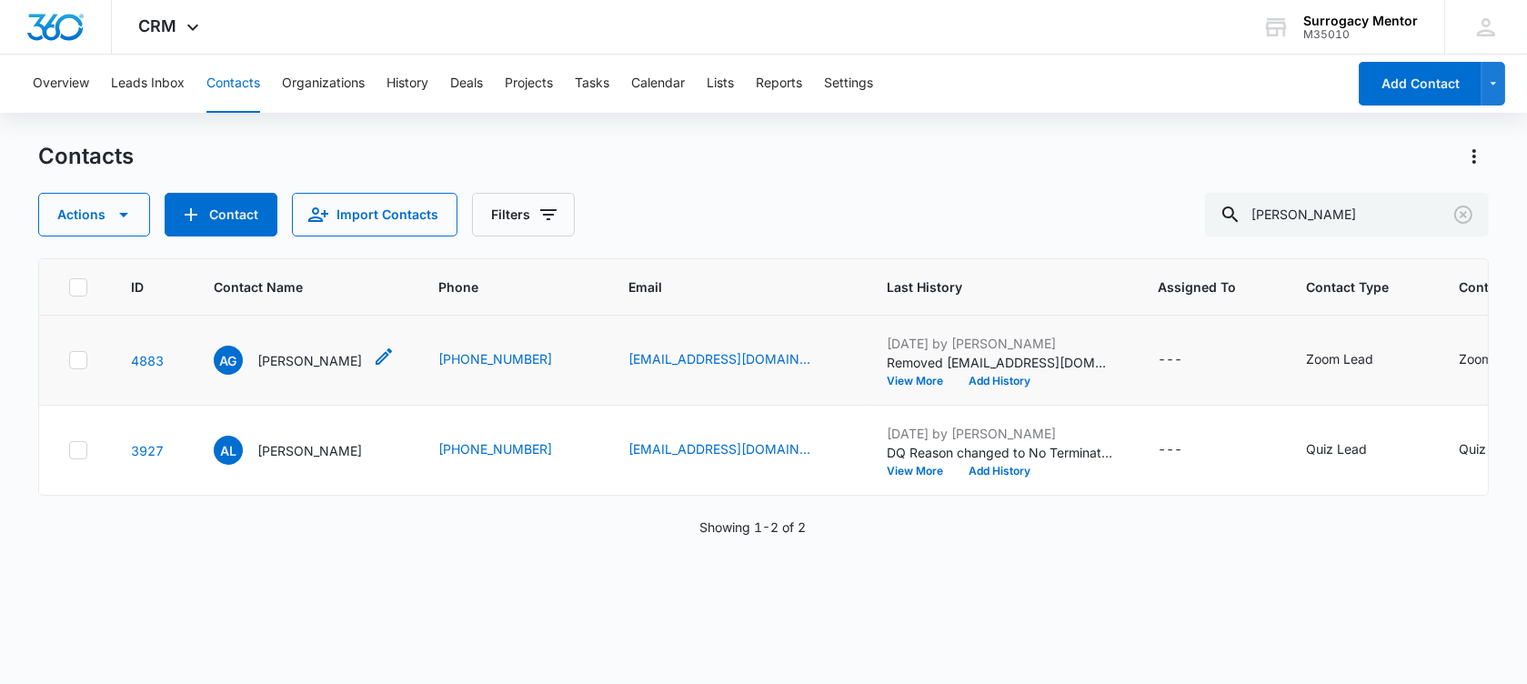
click at [308, 370] on p "[PERSON_NAME]" at bounding box center [309, 360] width 105 height 19
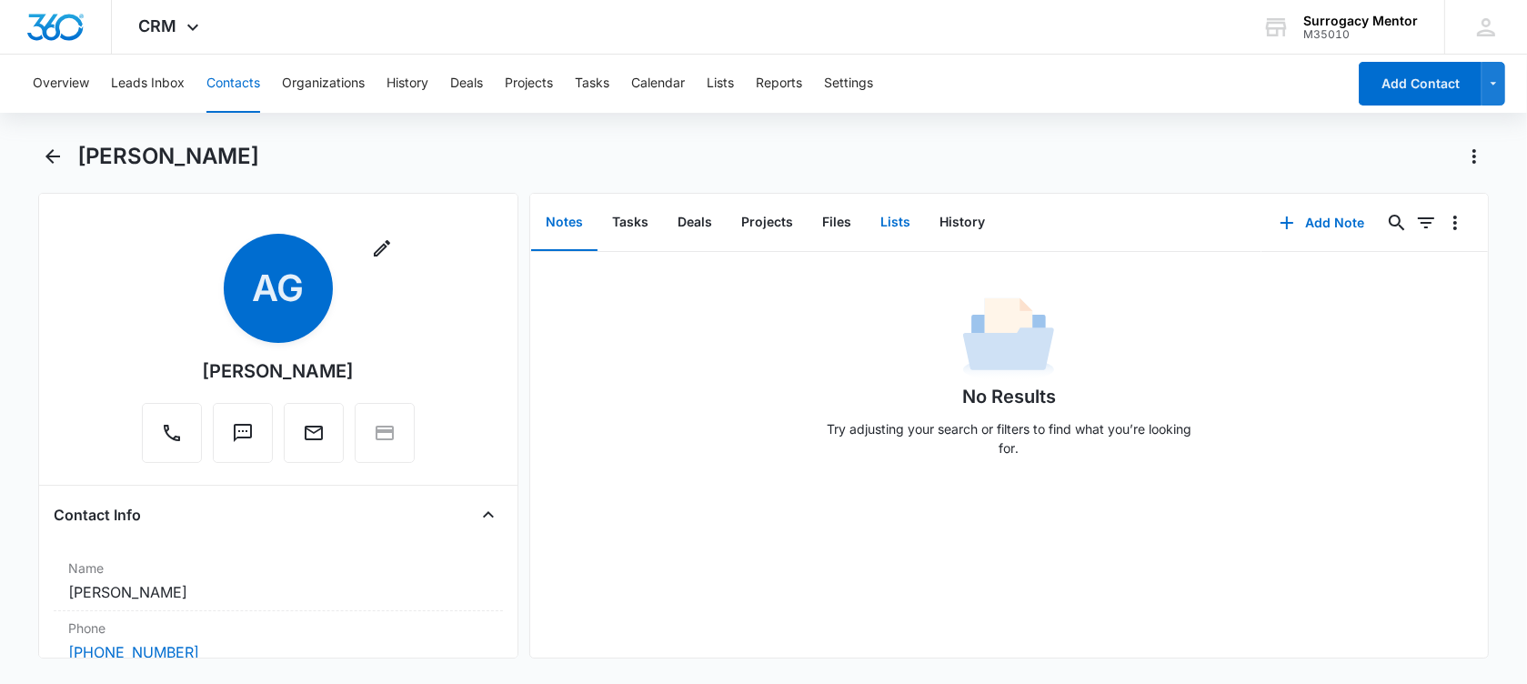
click at [898, 218] on button "Lists" at bounding box center [895, 223] width 59 height 56
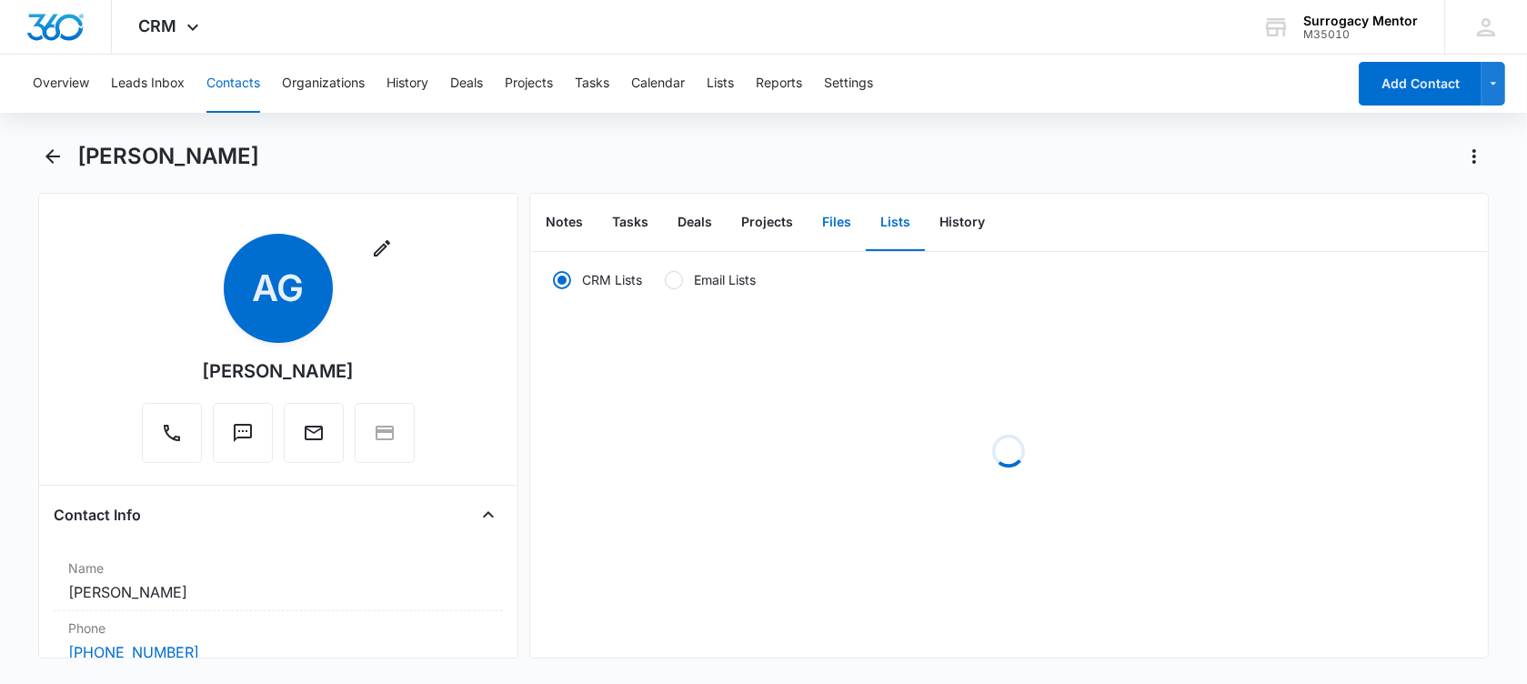
click at [845, 226] on button "Files" at bounding box center [837, 223] width 58 height 56
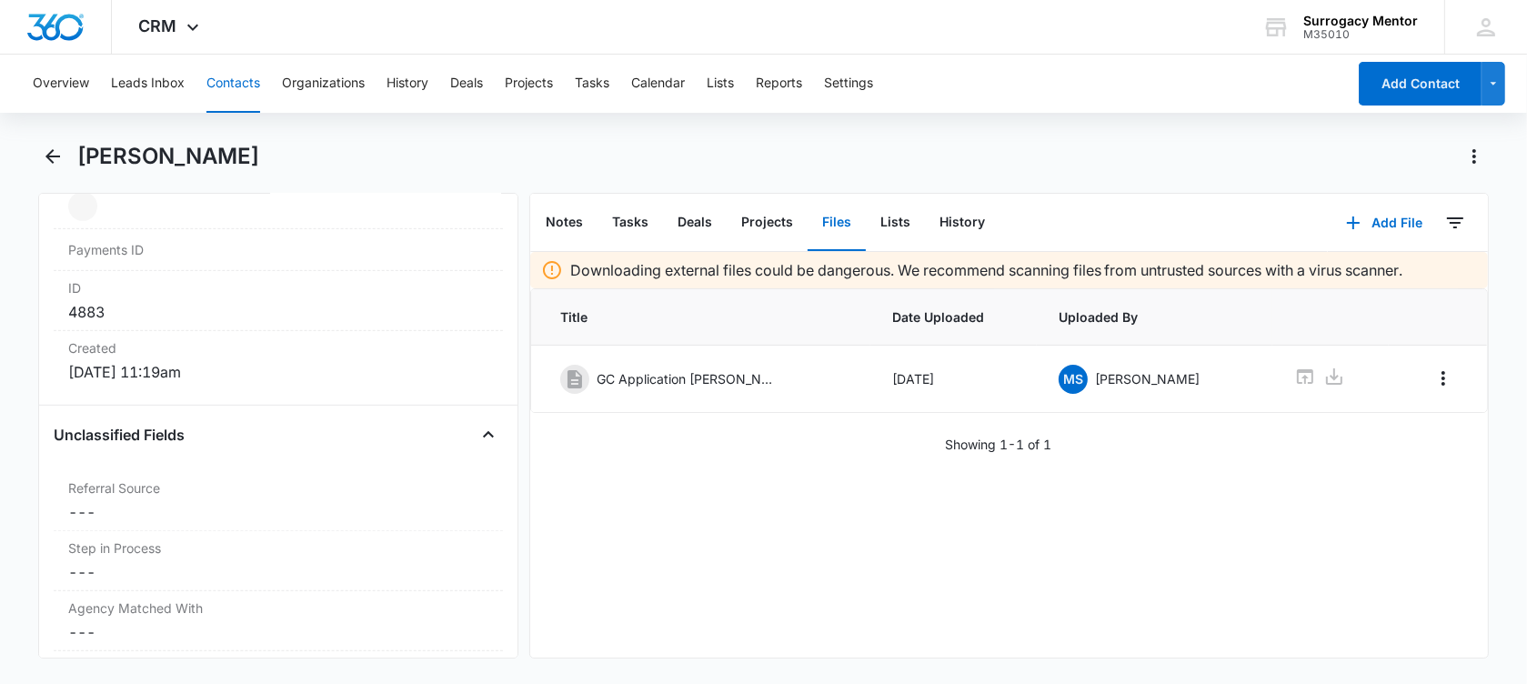
scroll to position [1478, 0]
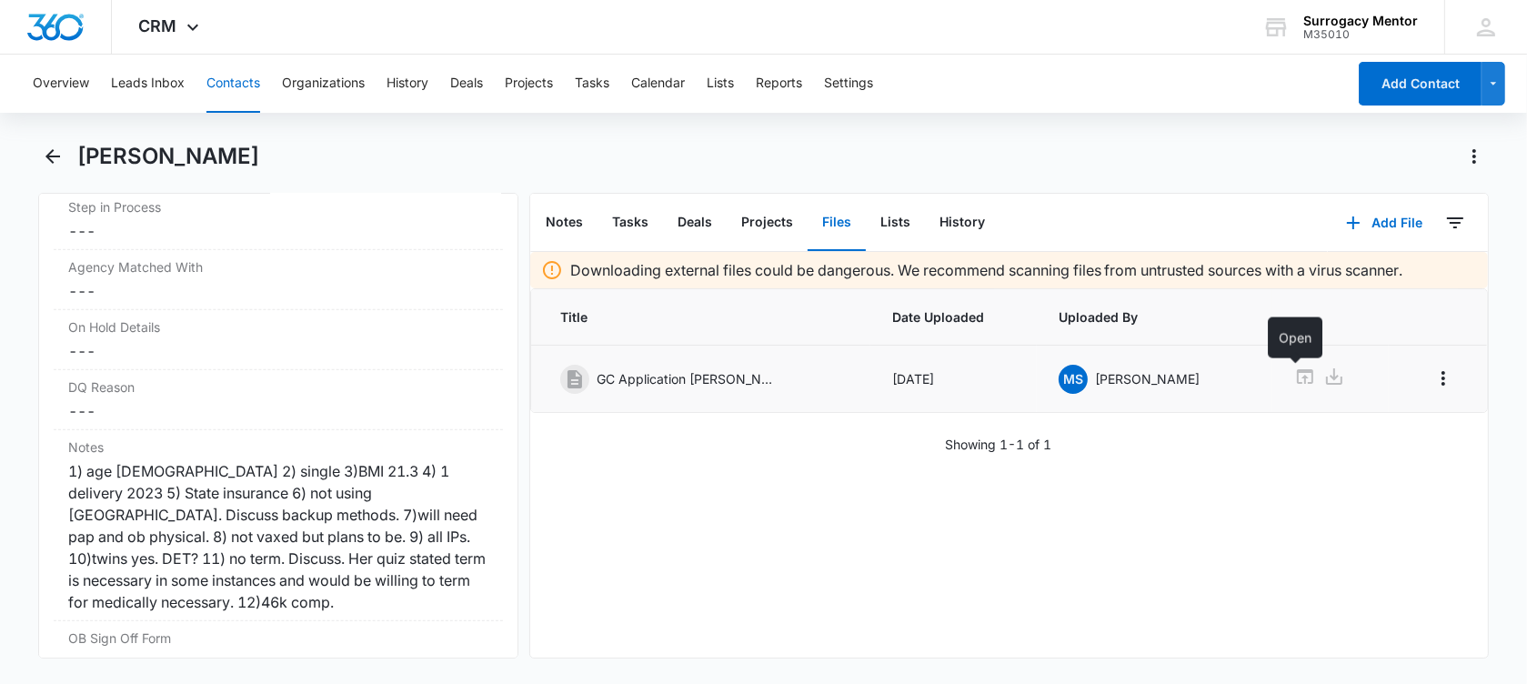
click at [1297, 377] on icon at bounding box center [1305, 376] width 16 height 15
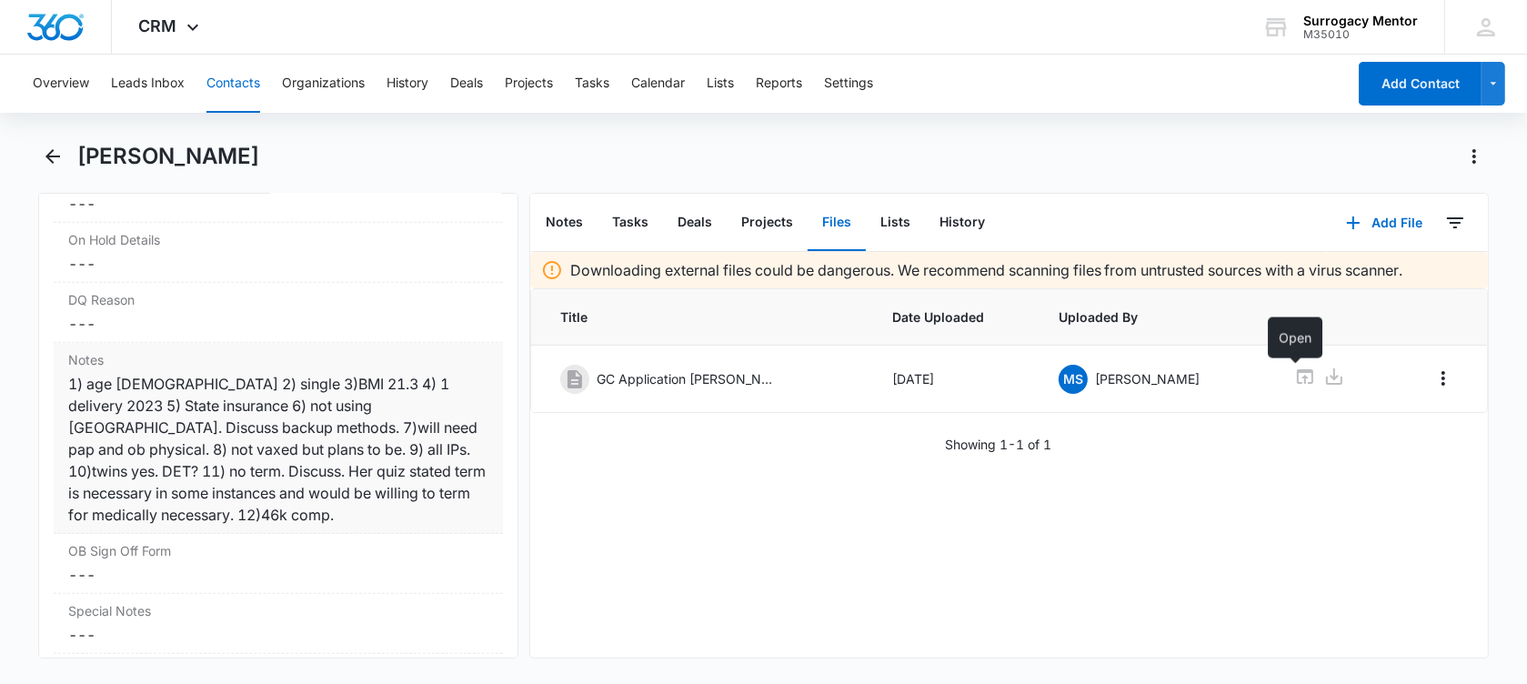
scroll to position [1592, 0]
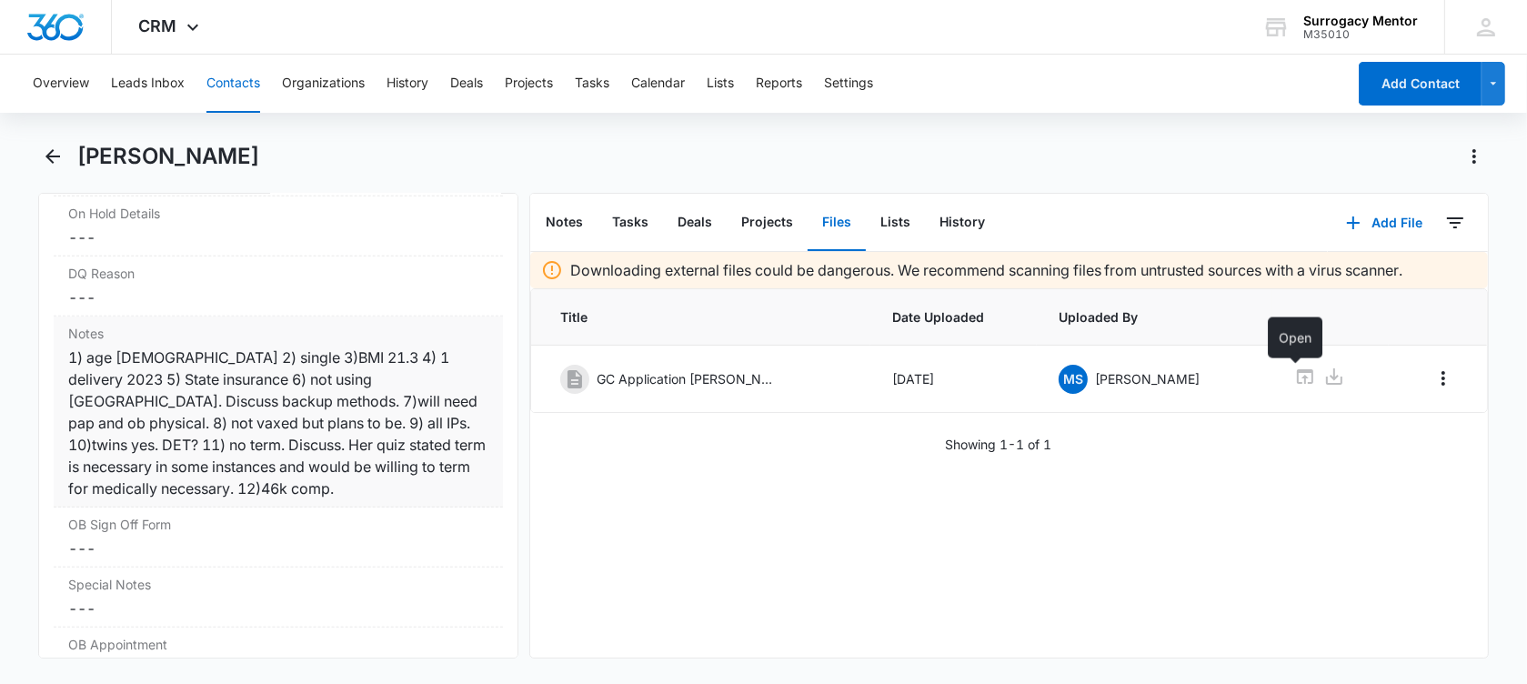
click at [153, 478] on div "1) age [DEMOGRAPHIC_DATA] 2) single 3)BMI 21.3 4) 1 delivery 2023 5) State insu…" at bounding box center [278, 423] width 420 height 153
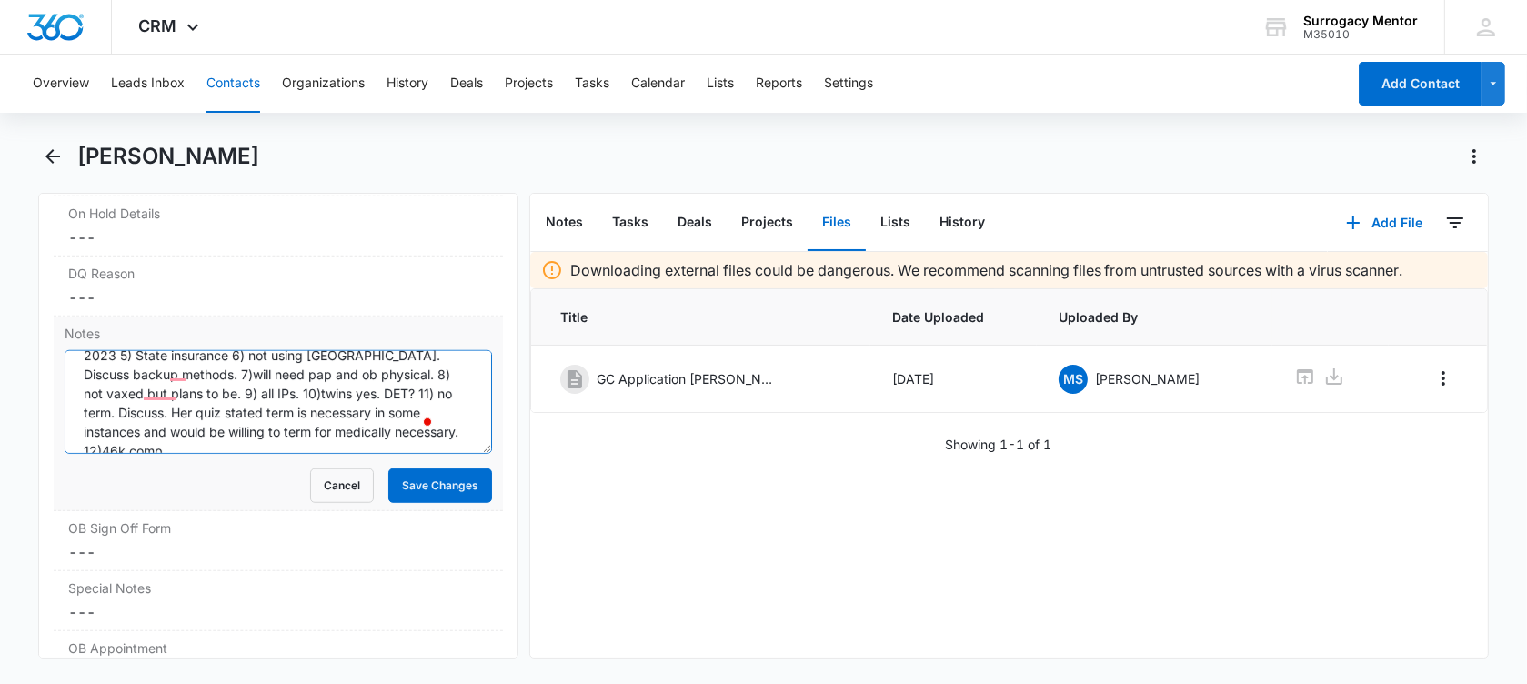
scroll to position [0, 0]
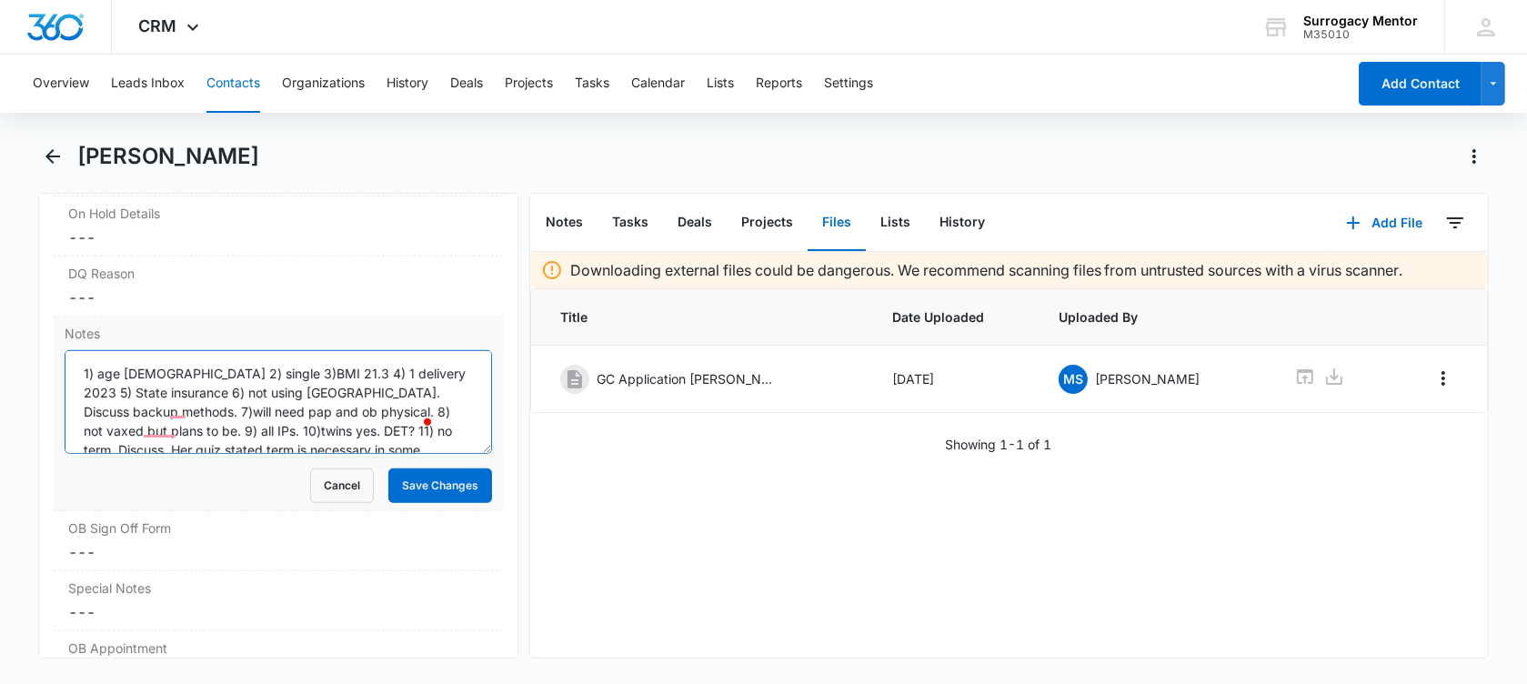
drag, startPoint x: 423, startPoint y: 428, endPoint x: 75, endPoint y: 351, distance: 355.9
click at [75, 351] on textarea "1) age [DEMOGRAPHIC_DATA] 2) single 3)BMI 21.3 4) 1 delivery 2023 5) State insu…" at bounding box center [278, 402] width 427 height 104
click at [318, 479] on button "Cancel" at bounding box center [342, 485] width 64 height 35
